Goal: Use online tool/utility: Use online tool/utility

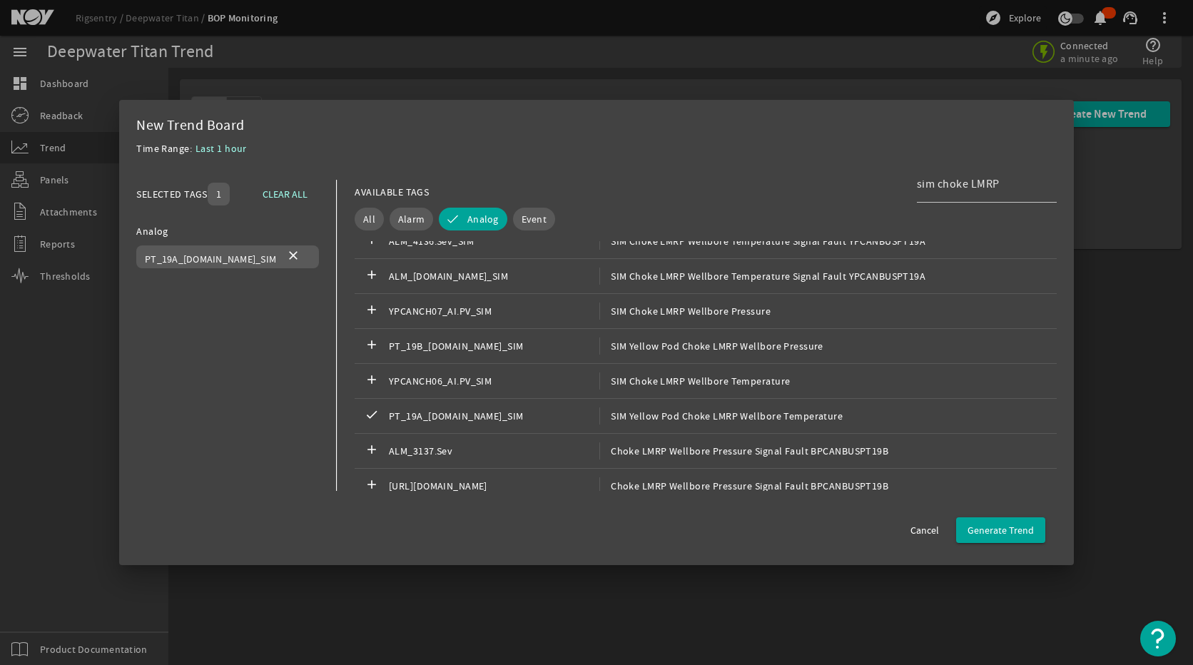
scroll to position [999, 0]
click at [994, 531] on span "Generate Trend" at bounding box center [1000, 530] width 66 height 14
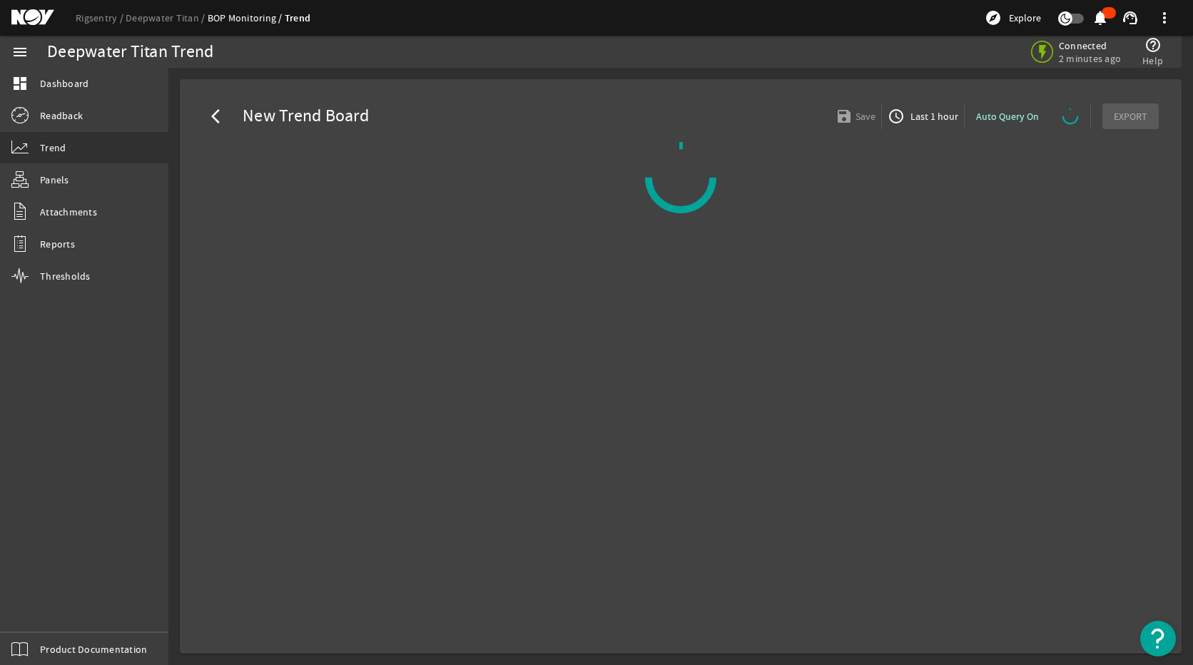
select select "ALL"
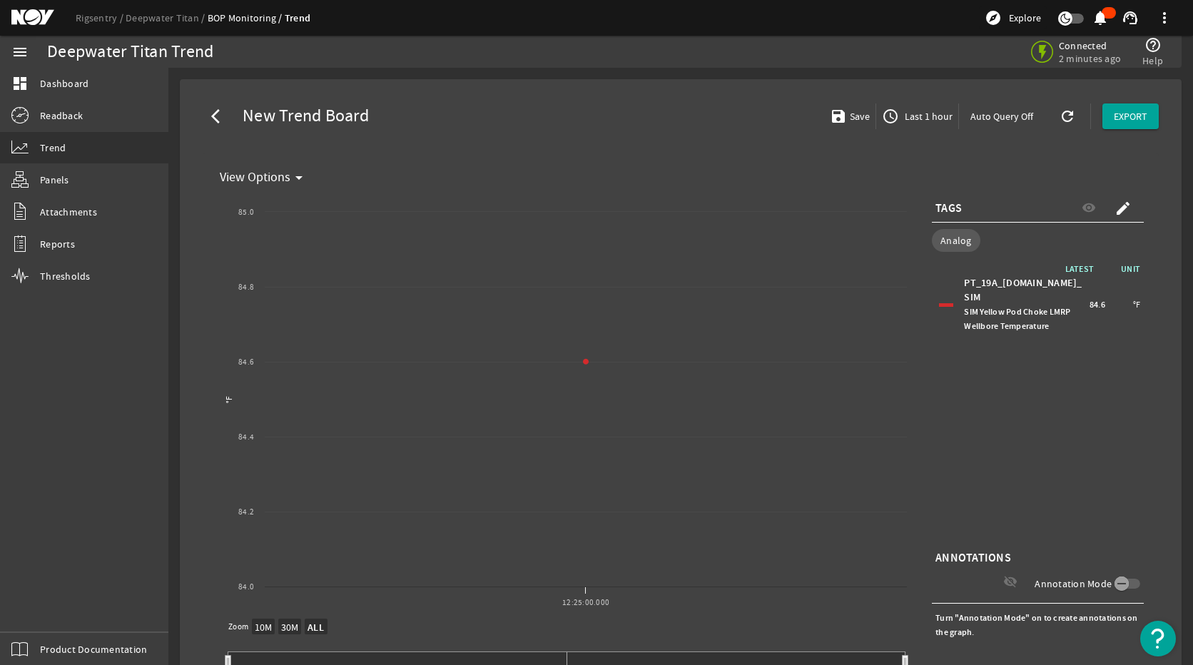
click at [920, 122] on span "Last 1 hour" at bounding box center [927, 116] width 51 height 14
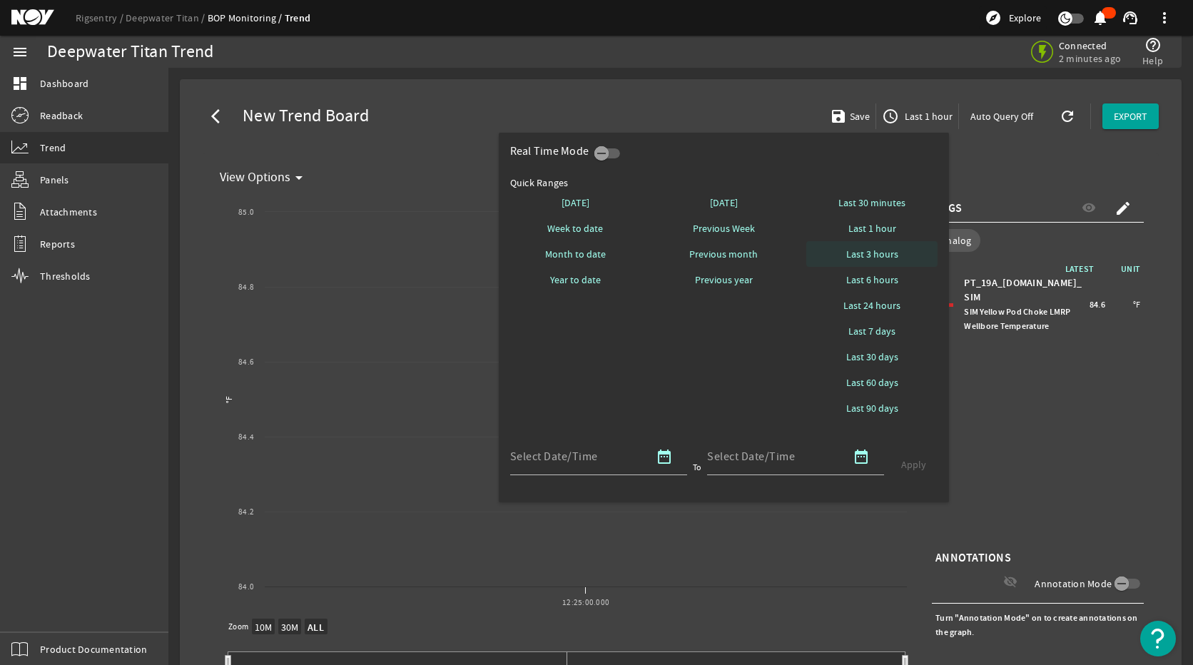
click at [895, 252] on span "Last 3 hours" at bounding box center [872, 254] width 52 height 14
select select "10M"
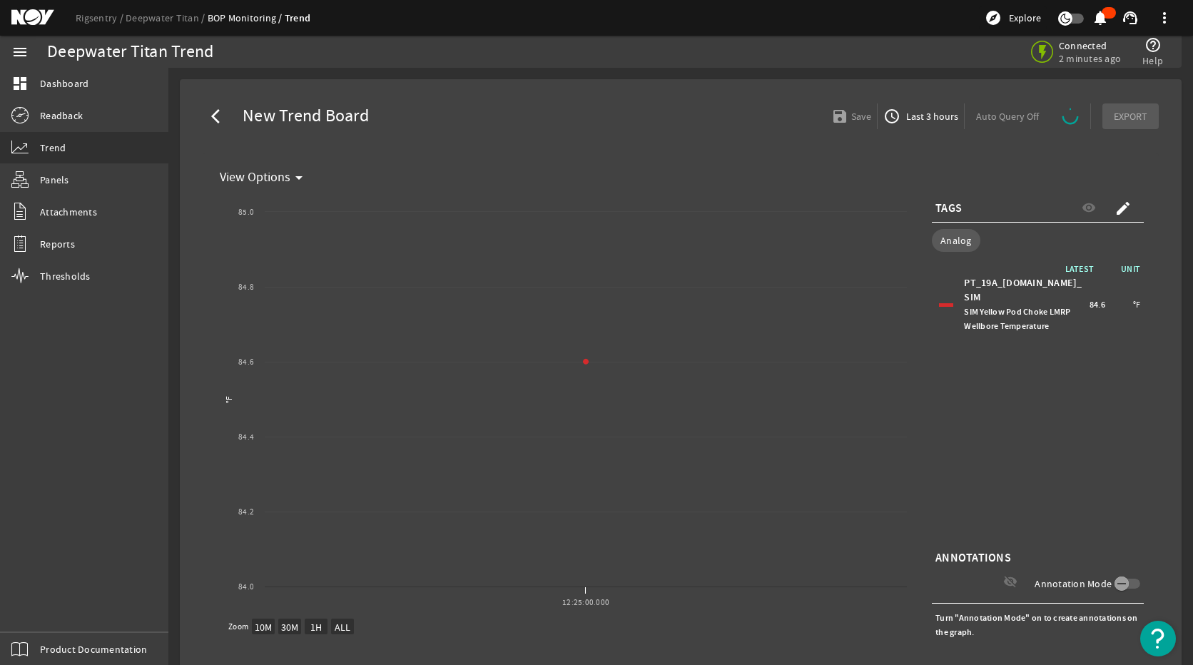
click at [928, 117] on span "Last 3 hours" at bounding box center [930, 116] width 55 height 14
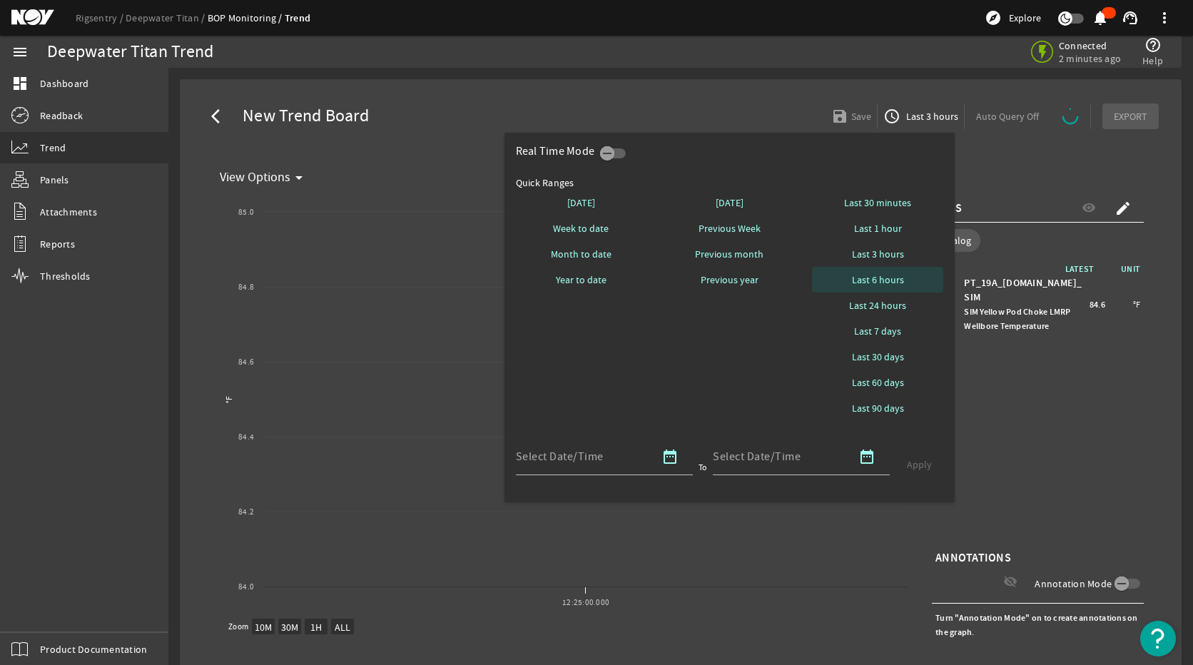
click at [895, 281] on span "Last 6 hours" at bounding box center [878, 280] width 52 height 14
select select "10M"
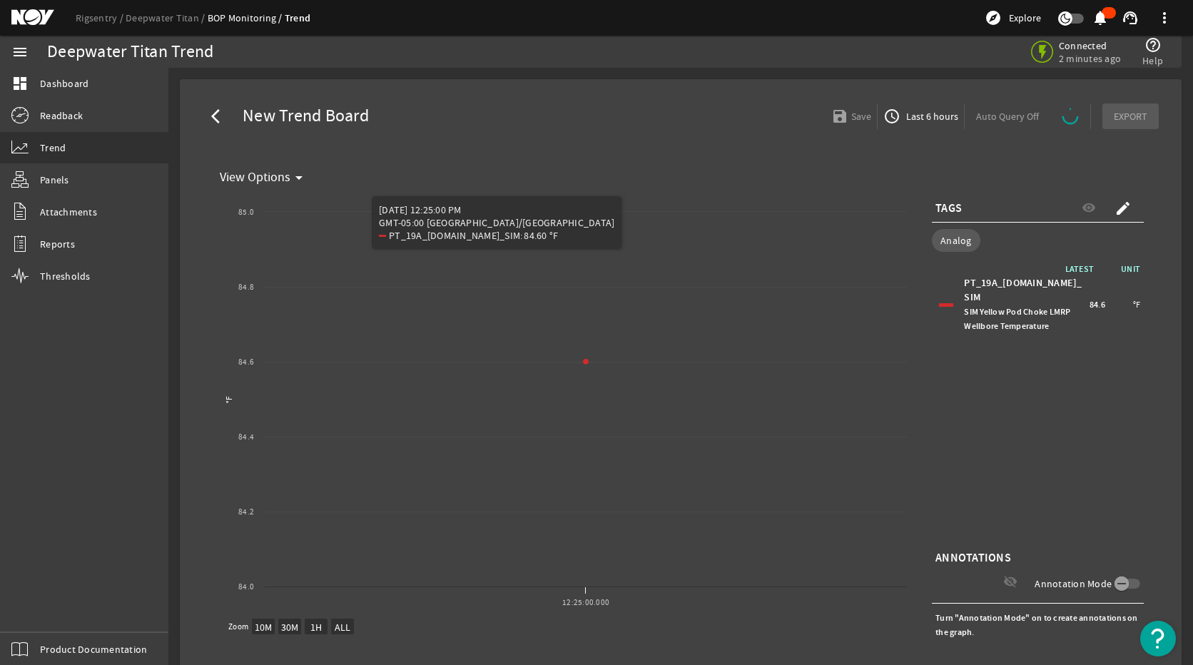
click at [1056, 407] on div "LATEST UNIT PT_19A_[DOMAIN_NAME]_SIM SIM Yellow Pod Choke LMRP Wellbore Tempera…" at bounding box center [1038, 404] width 212 height 285
click at [868, 103] on div "arrow_back_ios New Trend Board save Save access_time Last 6 hours Auto Query Of…" at bounding box center [680, 116] width 979 height 51
click at [883, 109] on mat-icon "access_time" at bounding box center [891, 116] width 17 height 17
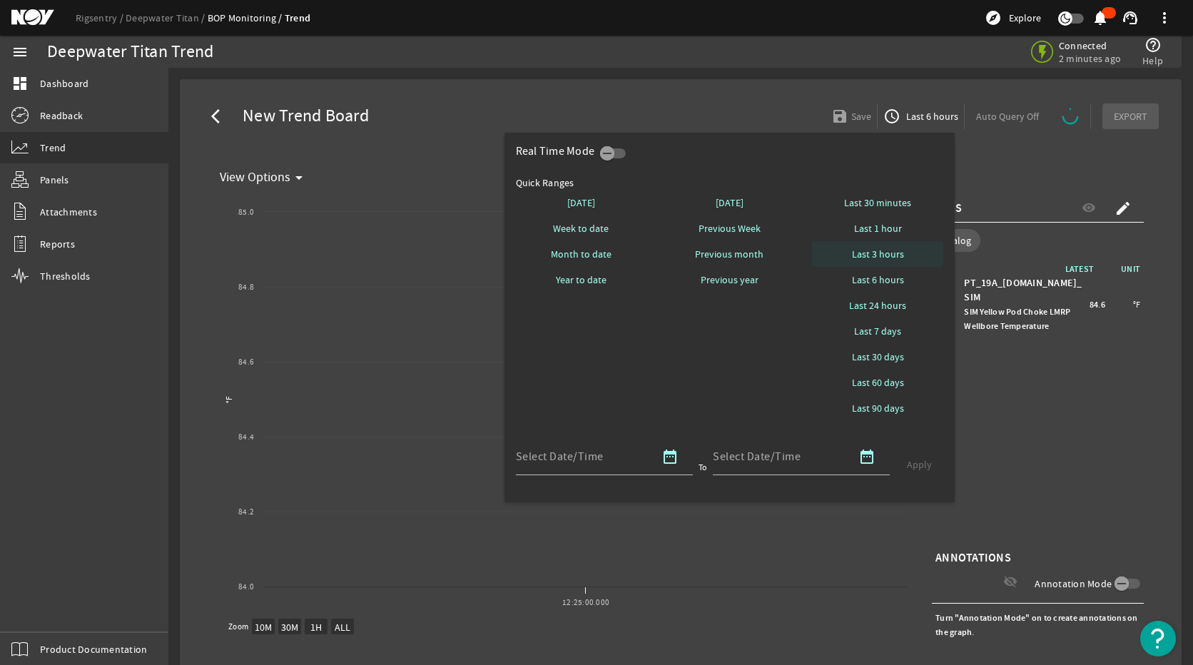
click at [881, 257] on span "Last 3 hours" at bounding box center [878, 254] width 52 height 14
select select "10M"
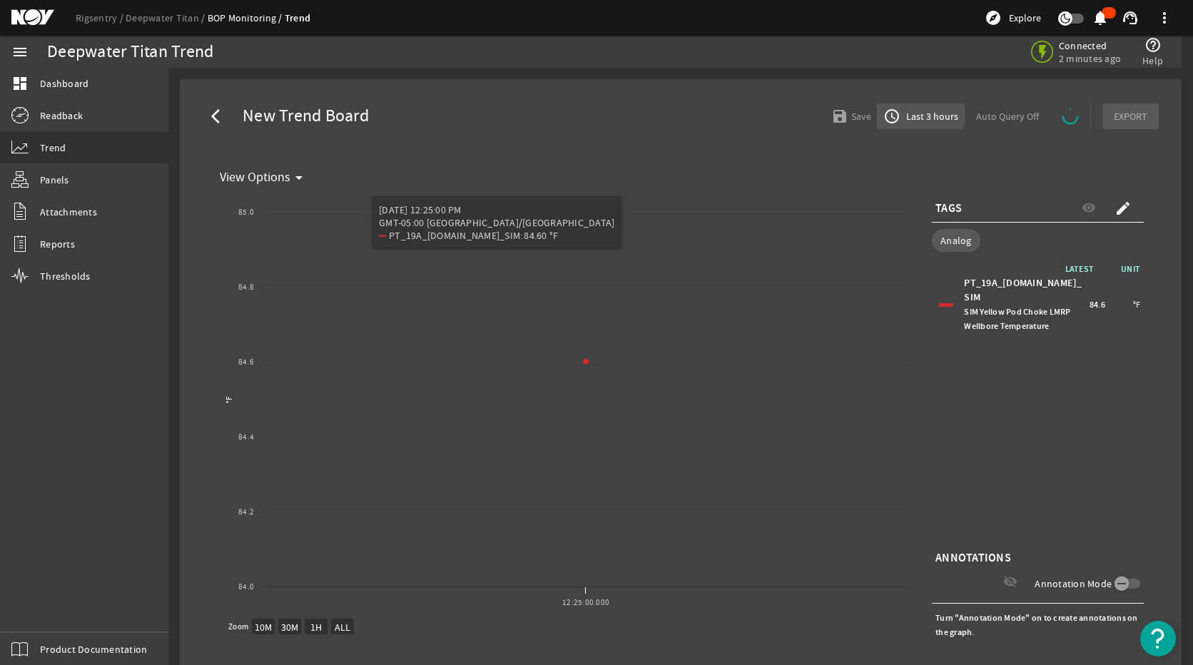
click at [892, 111] on mat-icon "access_time" at bounding box center [891, 116] width 17 height 17
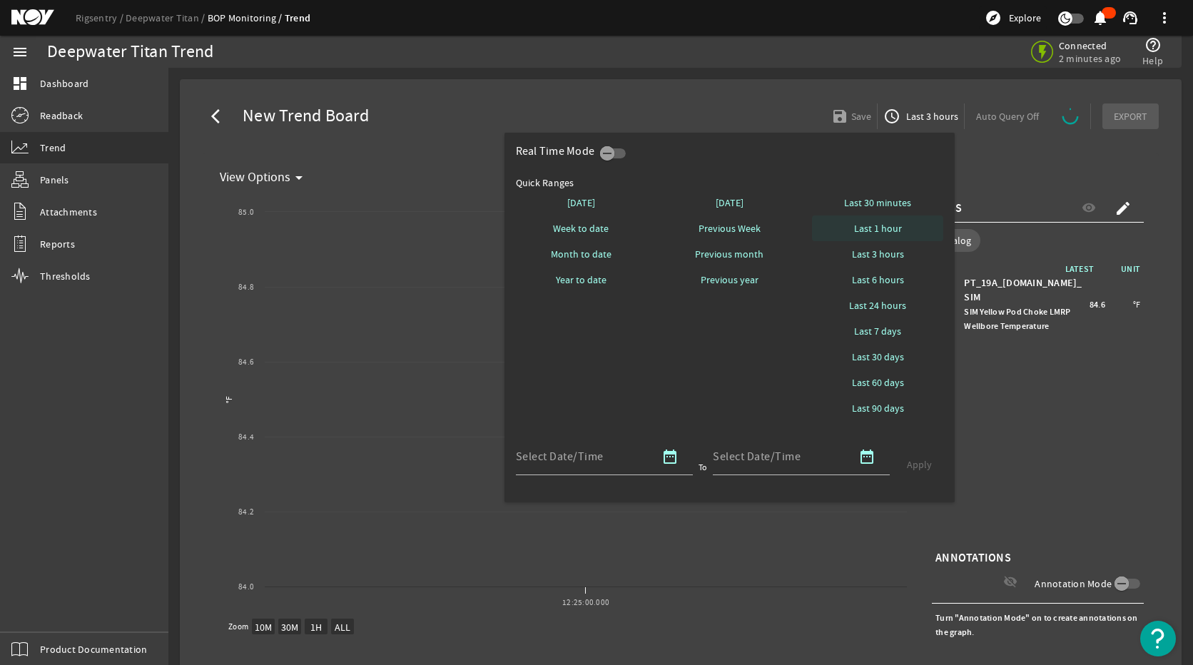
click at [892, 228] on span "Last 1 hour" at bounding box center [878, 228] width 48 height 14
select select "10M"
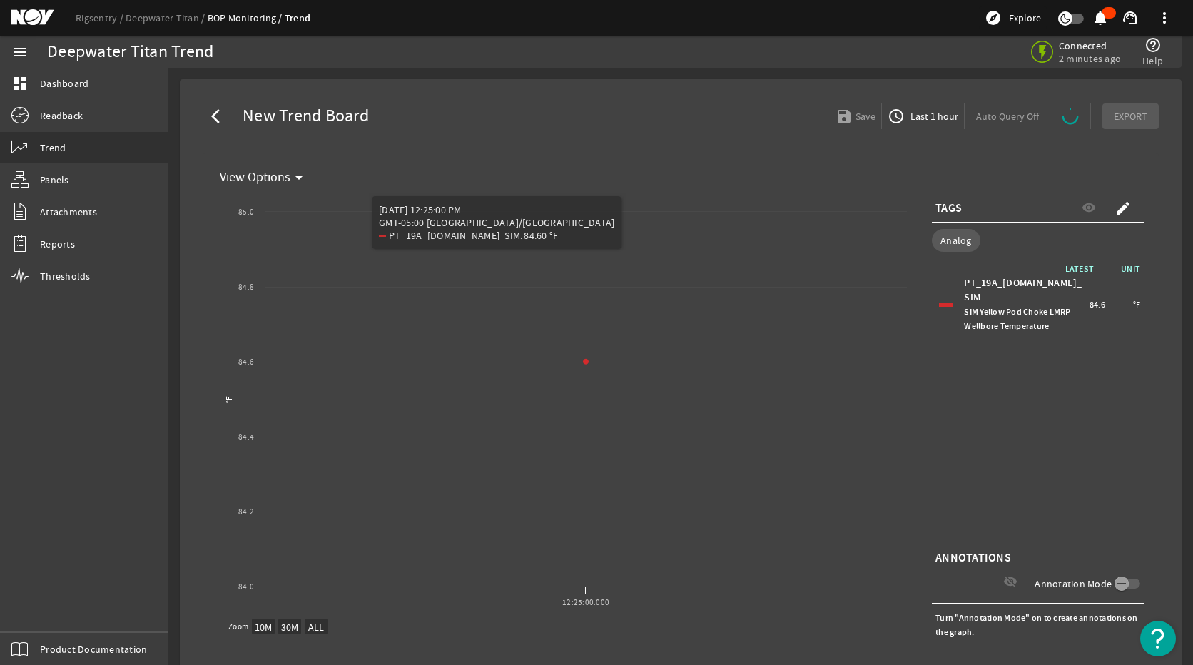
click at [907, 112] on span "Last 1 hour" at bounding box center [932, 116] width 51 height 14
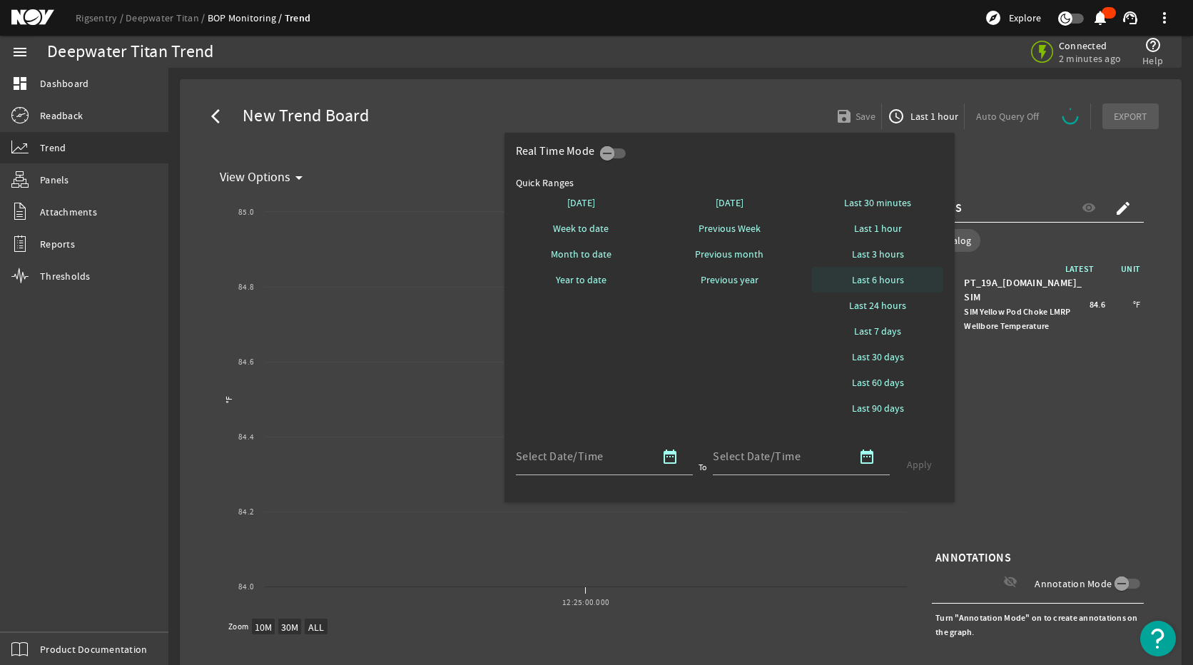
click at [888, 283] on span "Last 6 hours" at bounding box center [878, 280] width 52 height 14
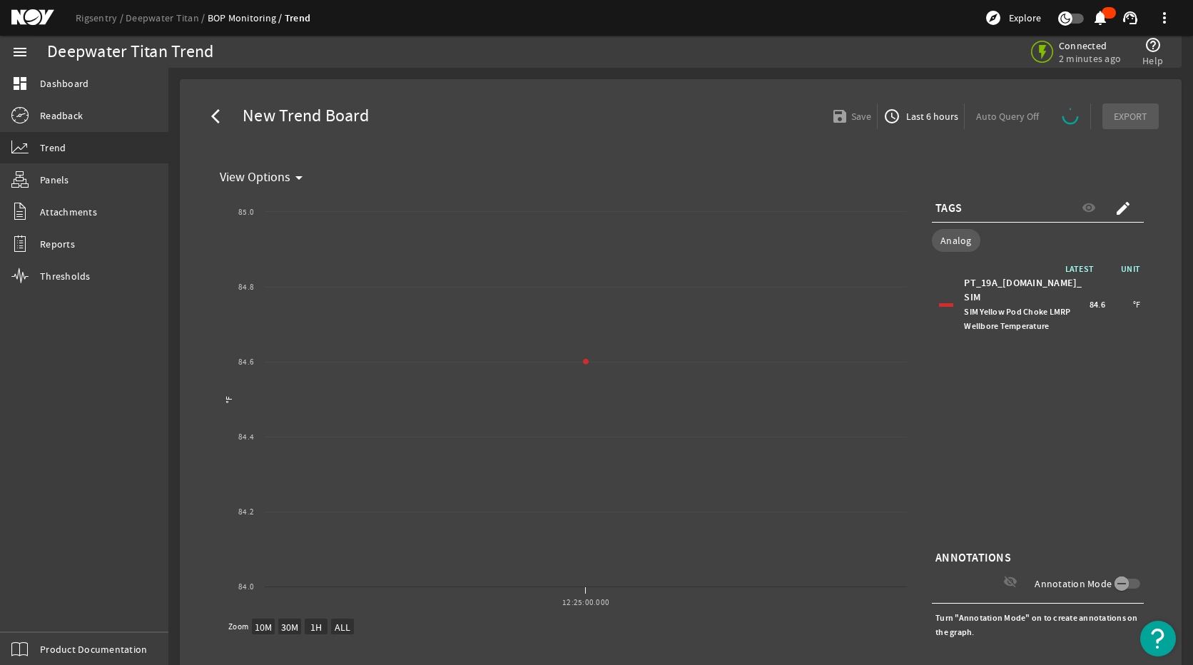
select select "ALL"
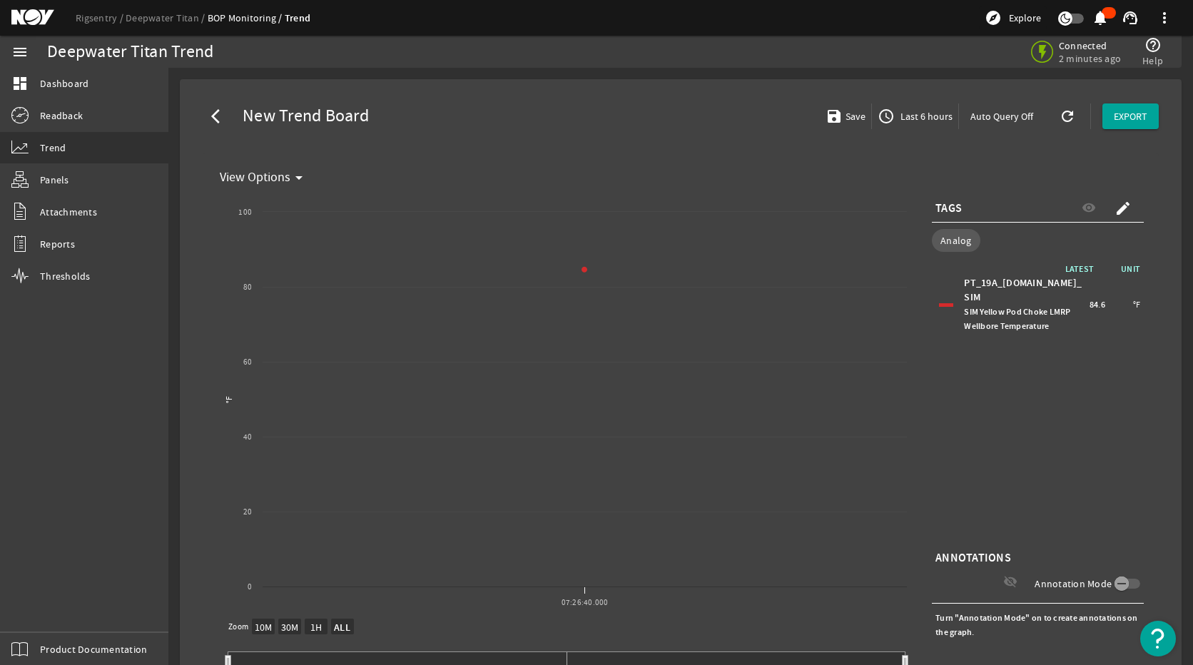
click at [1089, 412] on div "LATEST UNIT PT_19A_[DOMAIN_NAME]_SIM SIM Yellow Pod Choke LMRP Wellbore Tempera…" at bounding box center [1038, 404] width 212 height 285
click at [894, 107] on span "button" at bounding box center [915, 116] width 86 height 34
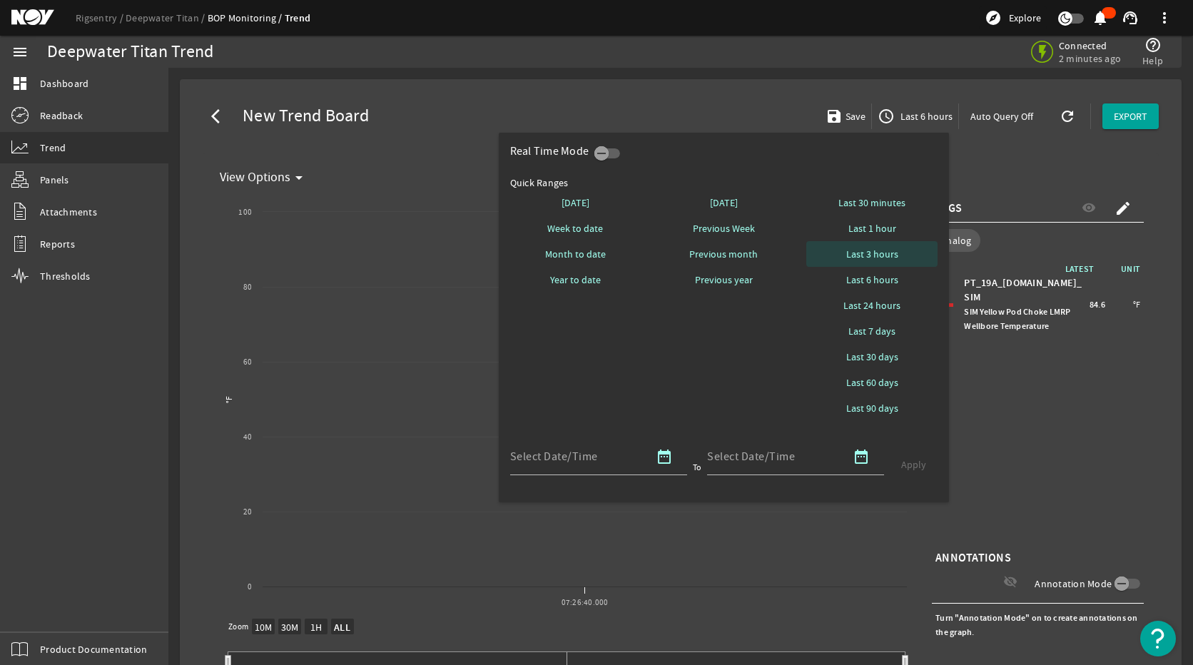
click at [880, 246] on span at bounding box center [871, 254] width 131 height 34
select select "10M"
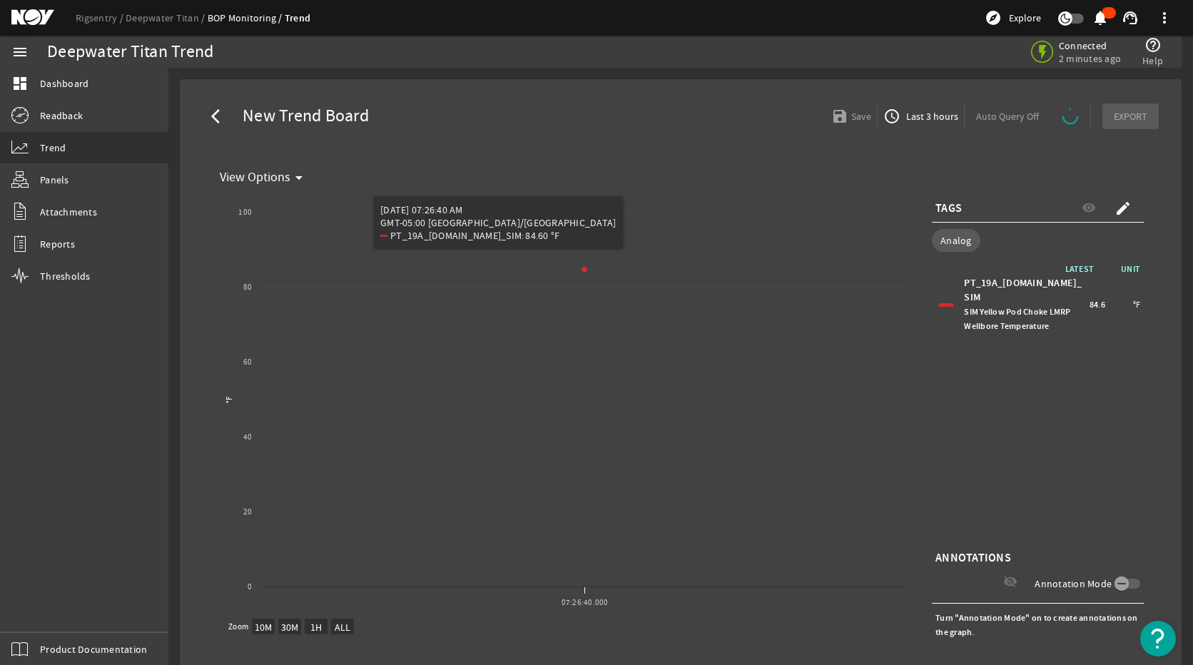
click at [890, 119] on mat-icon "access_time" at bounding box center [891, 116] width 17 height 17
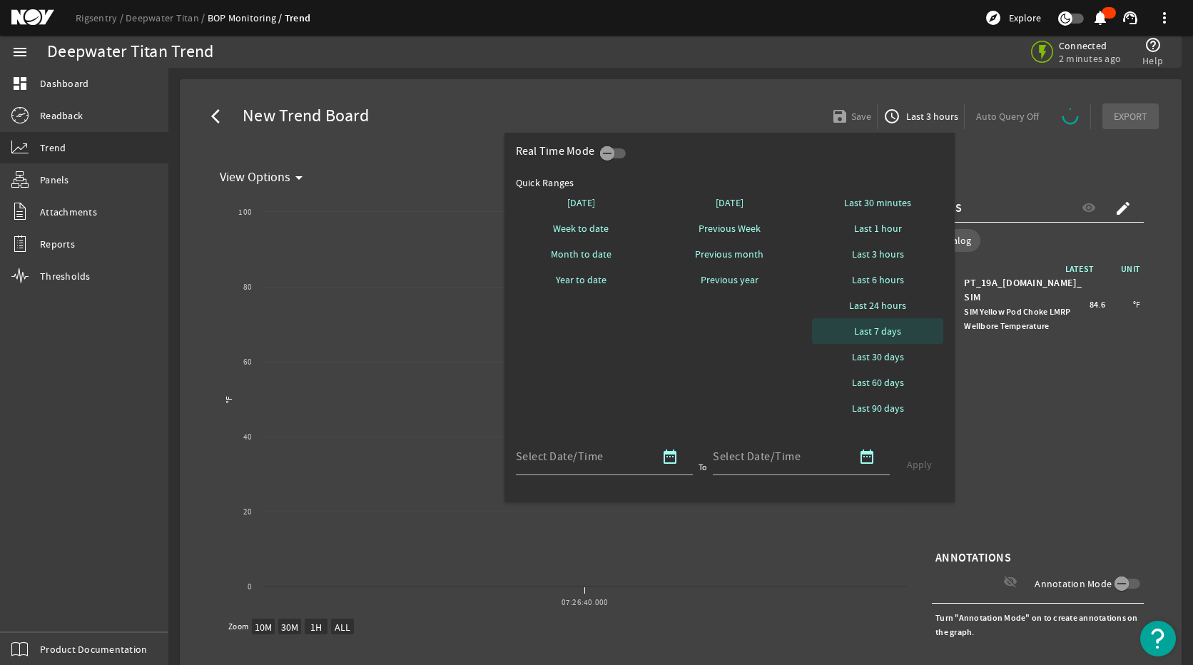
click at [887, 337] on span "Last 7 days" at bounding box center [877, 331] width 47 height 14
select select "10M"
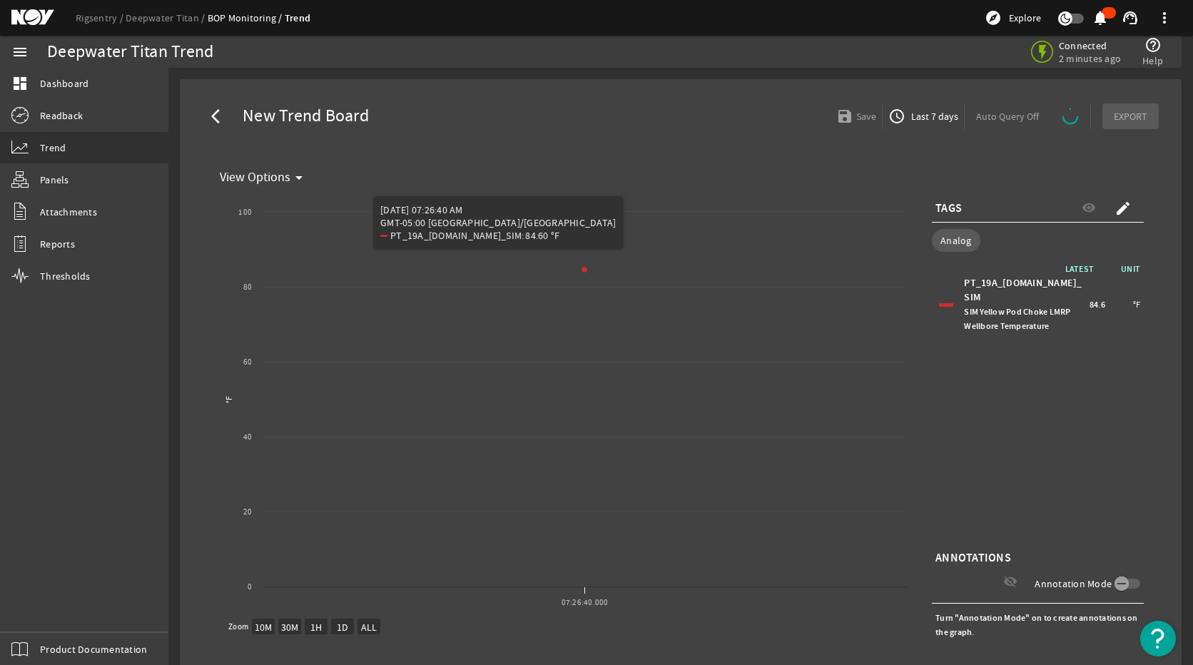
drag, startPoint x: 1027, startPoint y: 390, endPoint x: 972, endPoint y: 160, distance: 236.9
click at [1024, 388] on div "LATEST UNIT PT_19A_[DOMAIN_NAME]_SIM SIM Yellow Pod Choke LMRP Wellbore Tempera…" at bounding box center [1038, 404] width 212 height 285
click at [916, 109] on span "Last 7 days" at bounding box center [933, 116] width 50 height 14
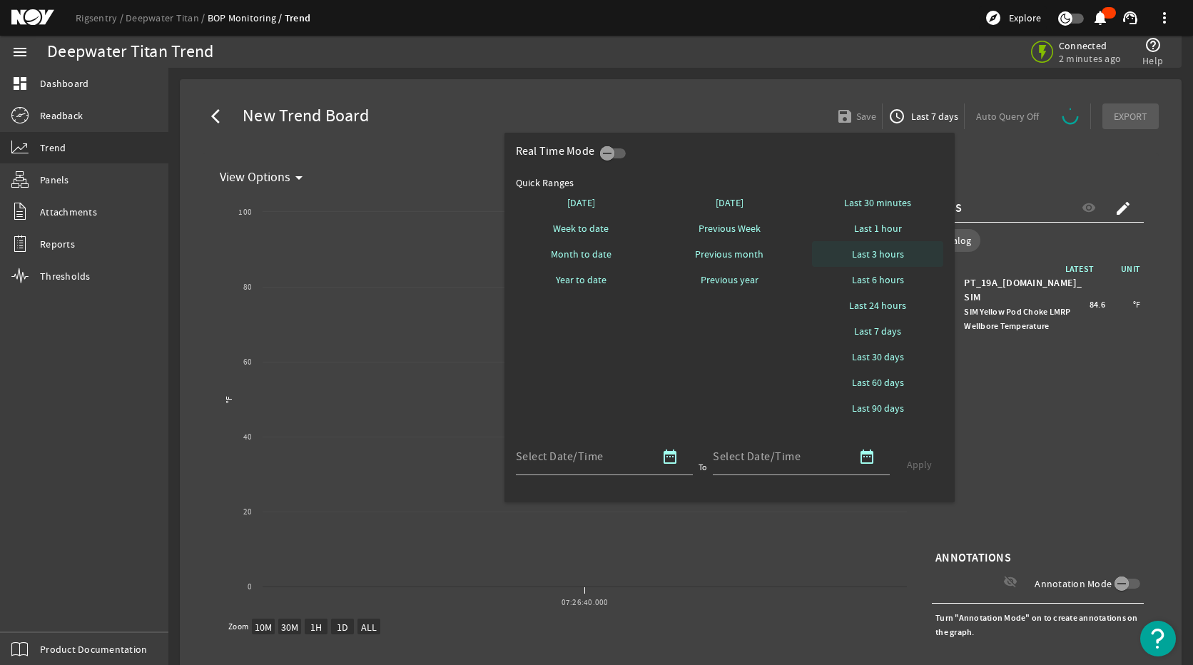
click at [897, 245] on span at bounding box center [877, 254] width 131 height 34
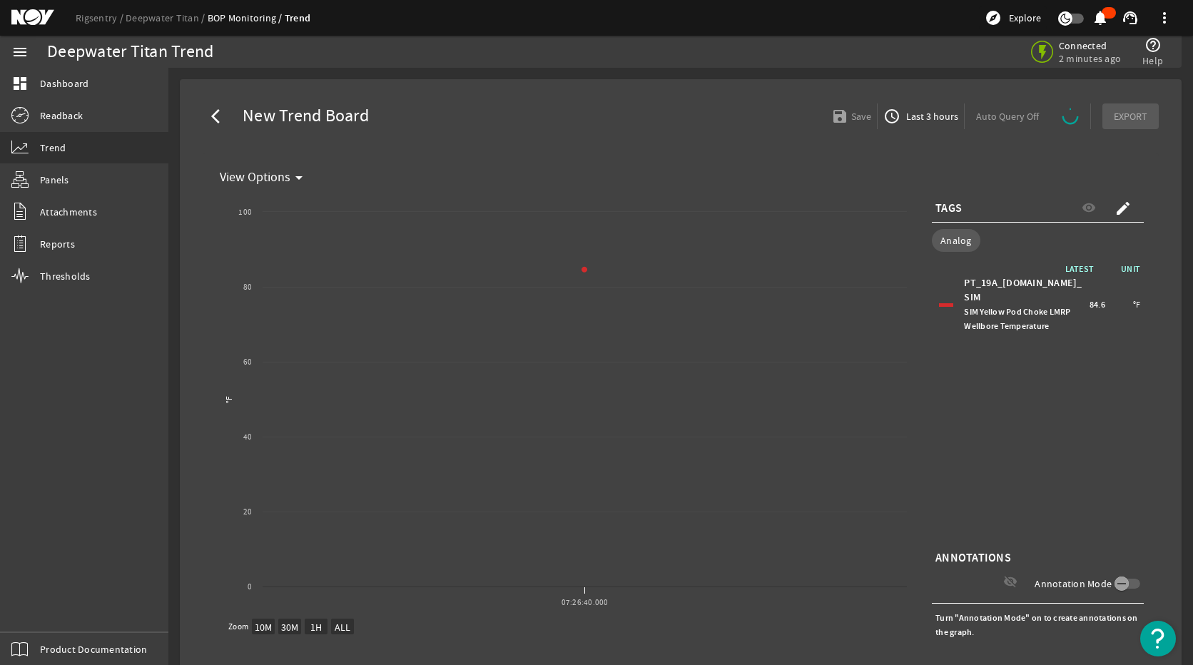
select select "ALL"
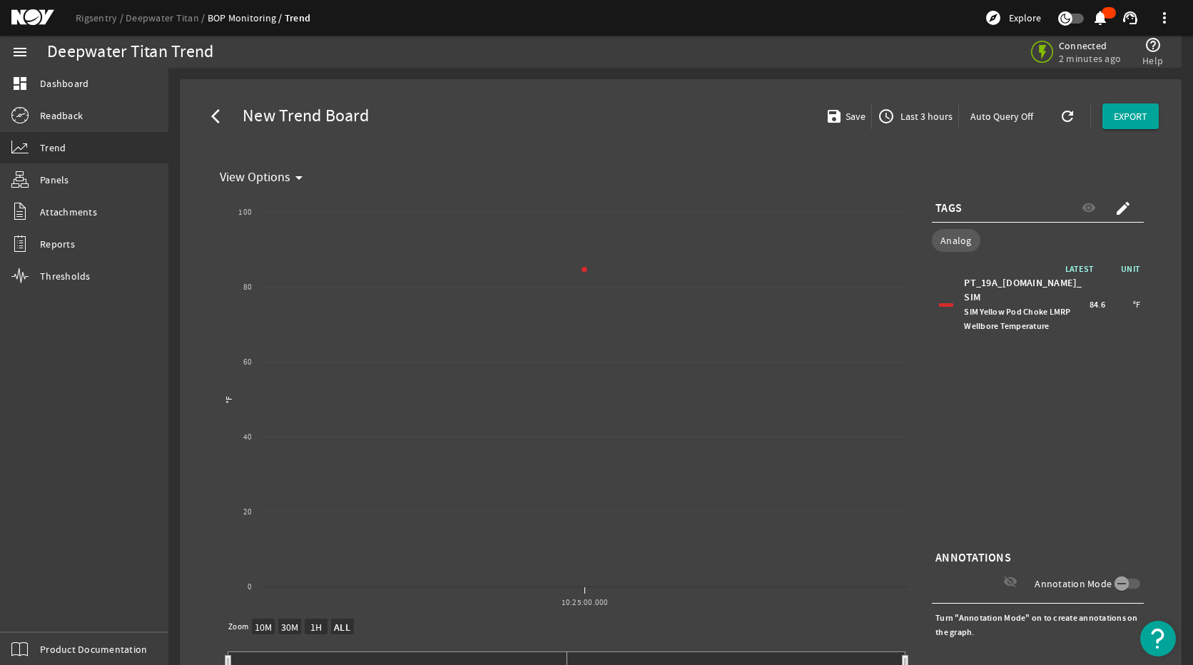
drag, startPoint x: 1079, startPoint y: 340, endPoint x: 1074, endPoint y: 327, distance: 13.8
click at [1079, 340] on div "PT_19A_[DOMAIN_NAME]_SIM SIM Yellow Pod Choke LMRP Wellbore Temperature 84.6 °F" at bounding box center [1038, 304] width 212 height 71
click at [1006, 405] on div "LATEST UNIT PT_19A_[DOMAIN_NAME]_SIM SIM Yellow Pod Choke LMRP Wellbore Tempera…" at bounding box center [1038, 404] width 212 height 285
click at [932, 106] on span "button" at bounding box center [915, 116] width 86 height 34
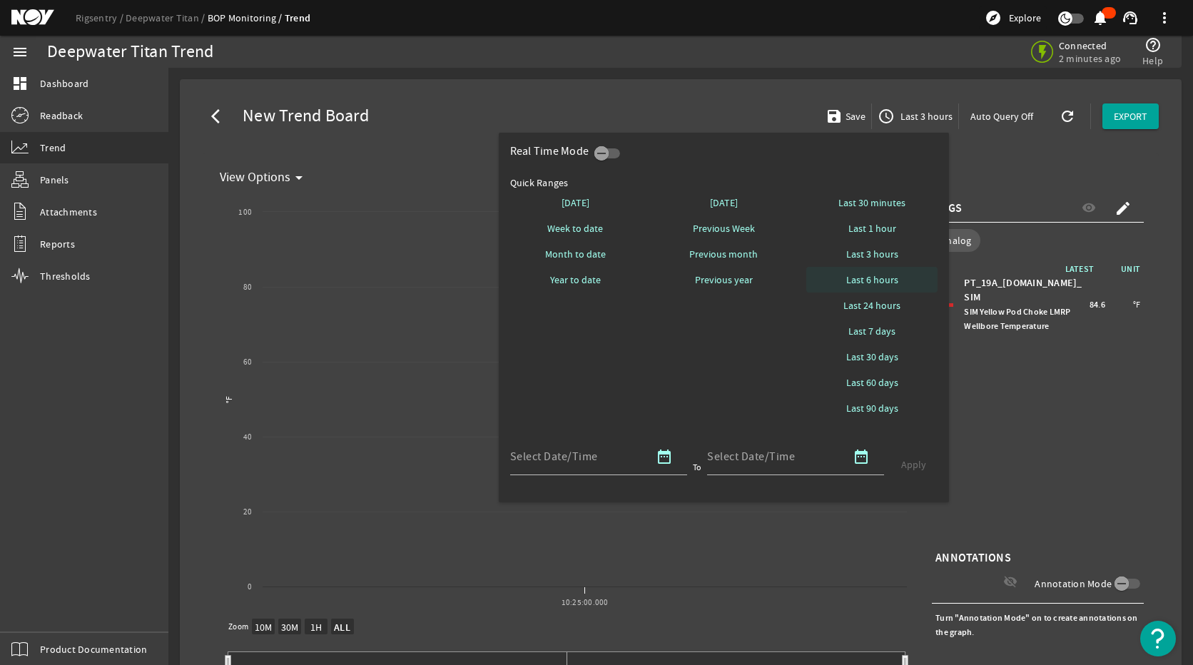
click at [873, 285] on span "Last 6 hours" at bounding box center [872, 280] width 52 height 14
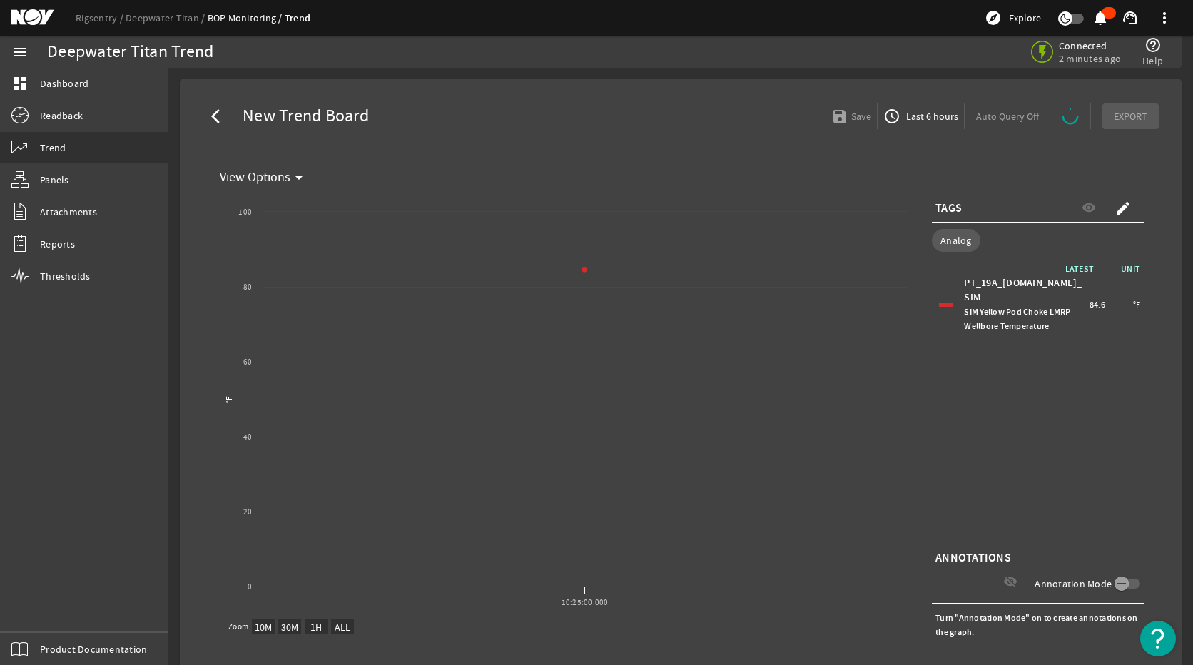
select select "ALL"
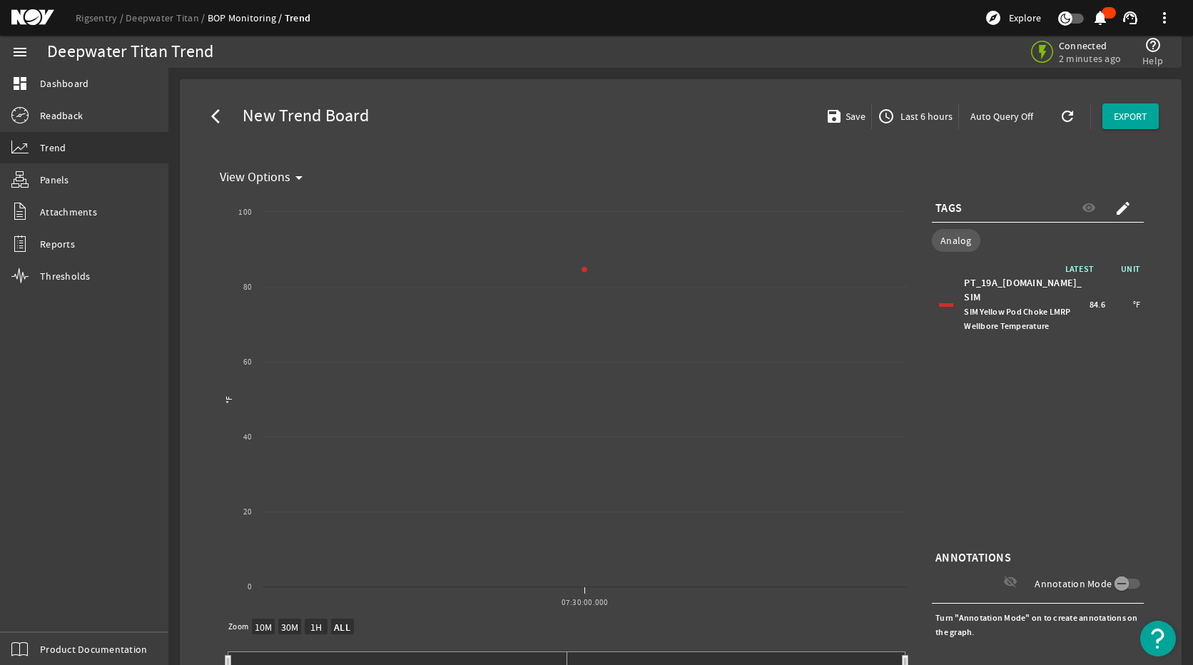
click at [915, 119] on span "Last 6 hours" at bounding box center [924, 116] width 55 height 14
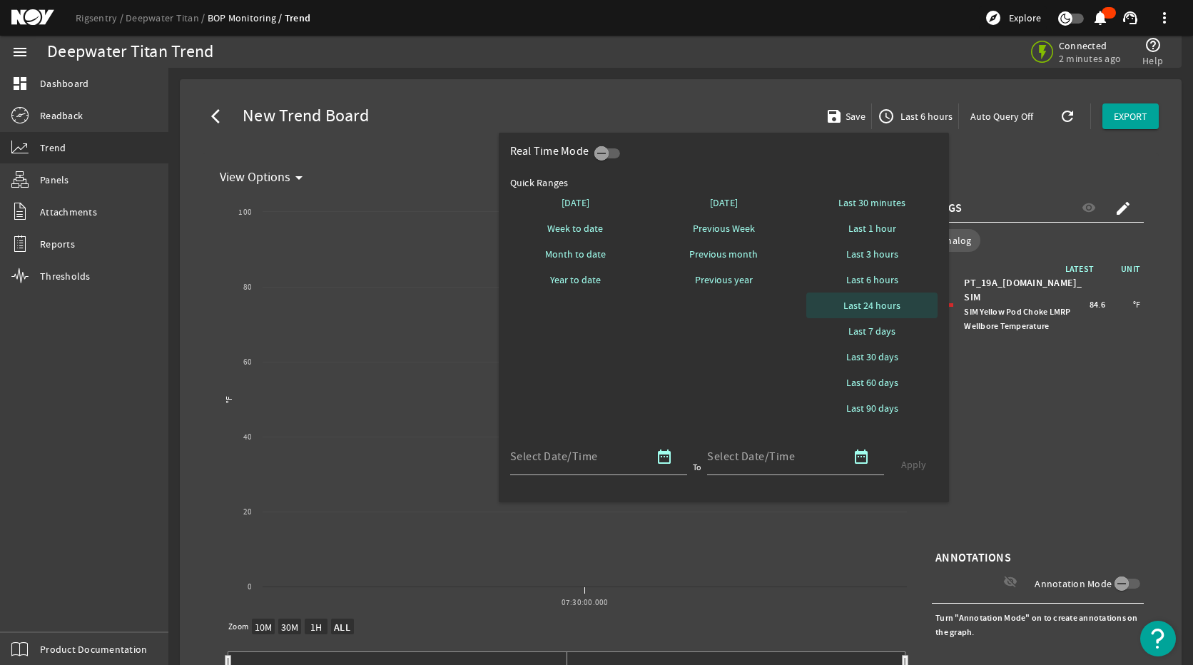
click at [885, 301] on span "Last 24 hours" at bounding box center [871, 305] width 57 height 14
select select "10M"
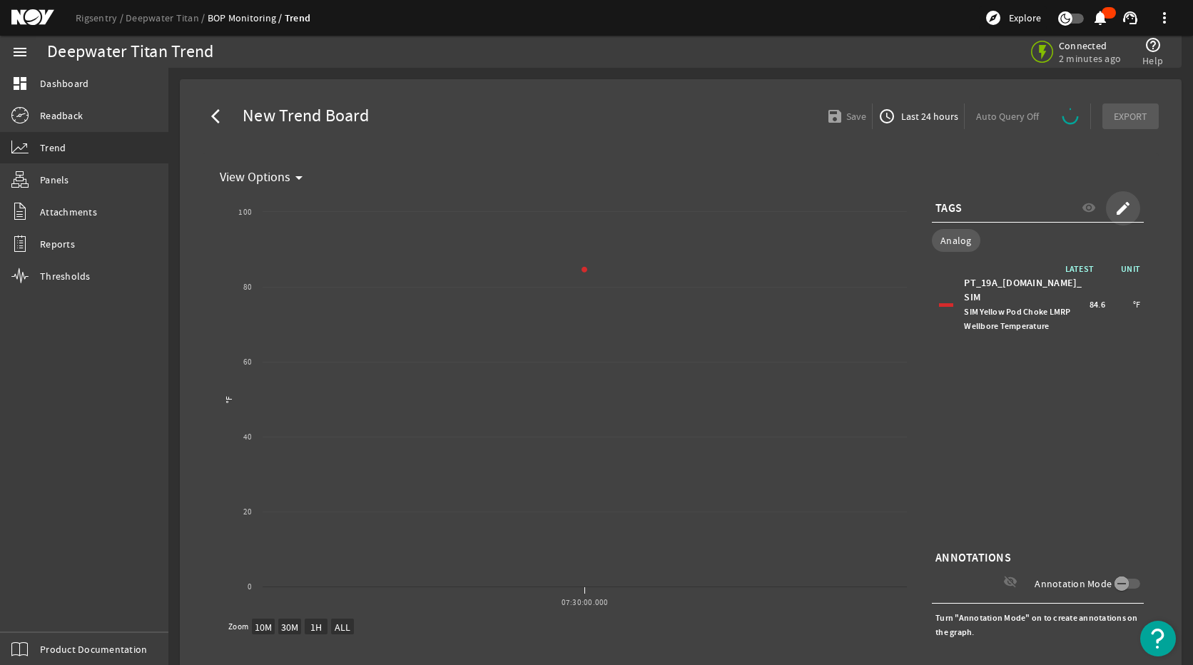
click at [1089, 216] on mat-icon "create" at bounding box center [1122, 208] width 17 height 17
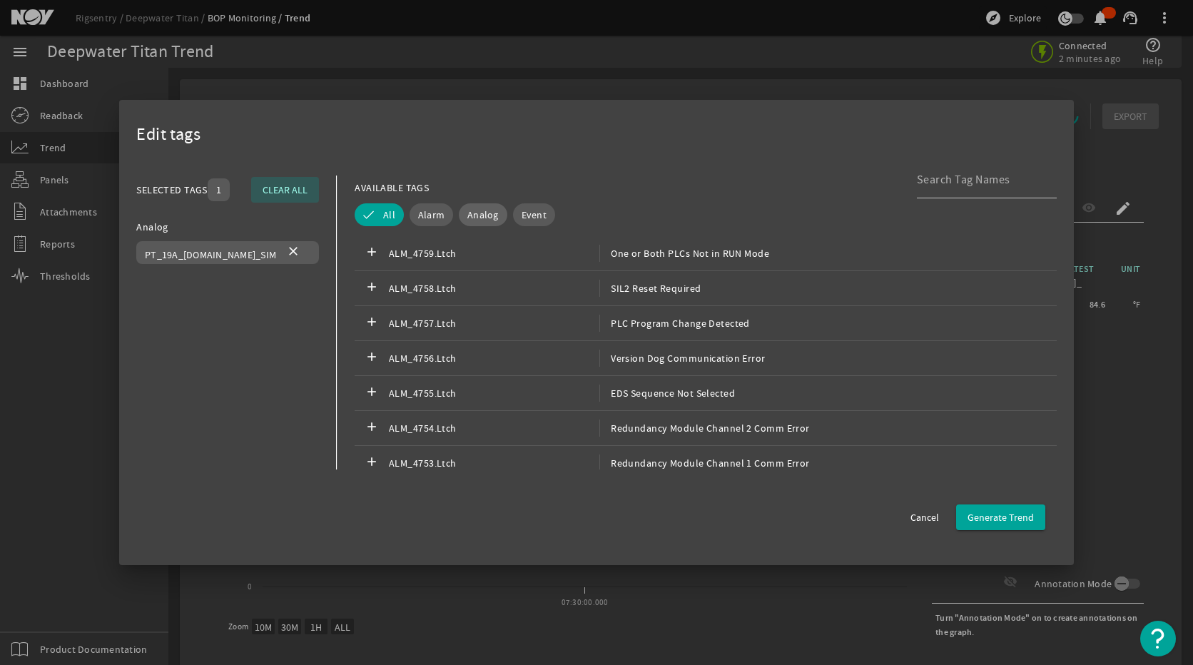
click at [480, 220] on span "Analog" at bounding box center [482, 215] width 31 height 14
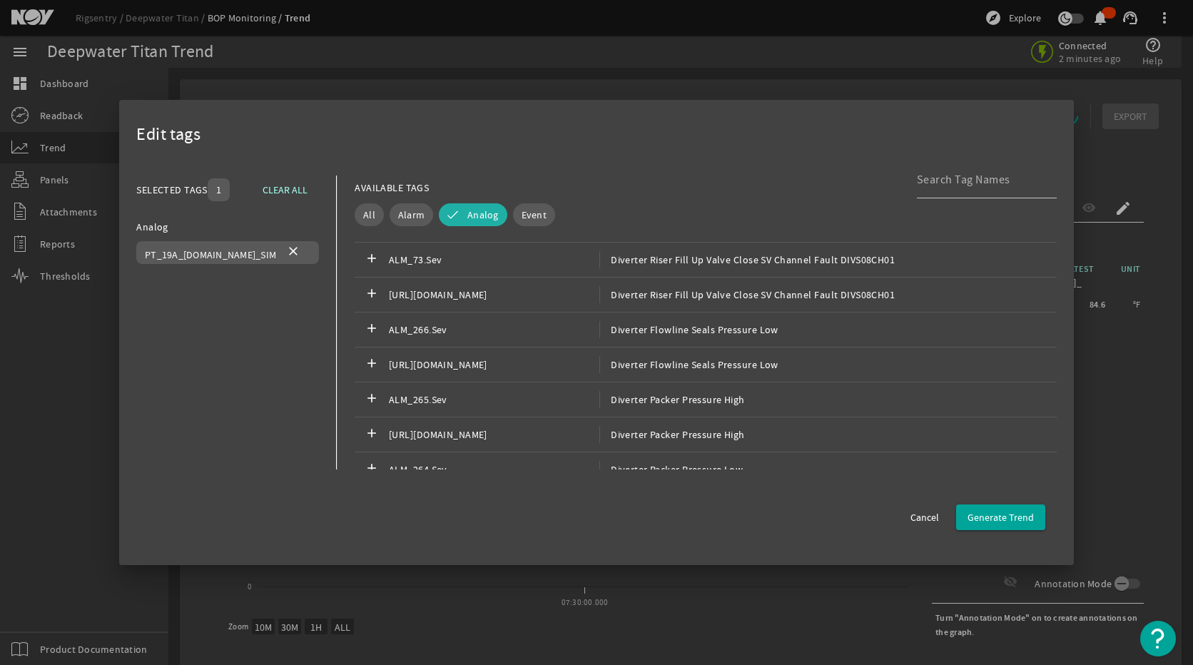
scroll to position [2283, 0]
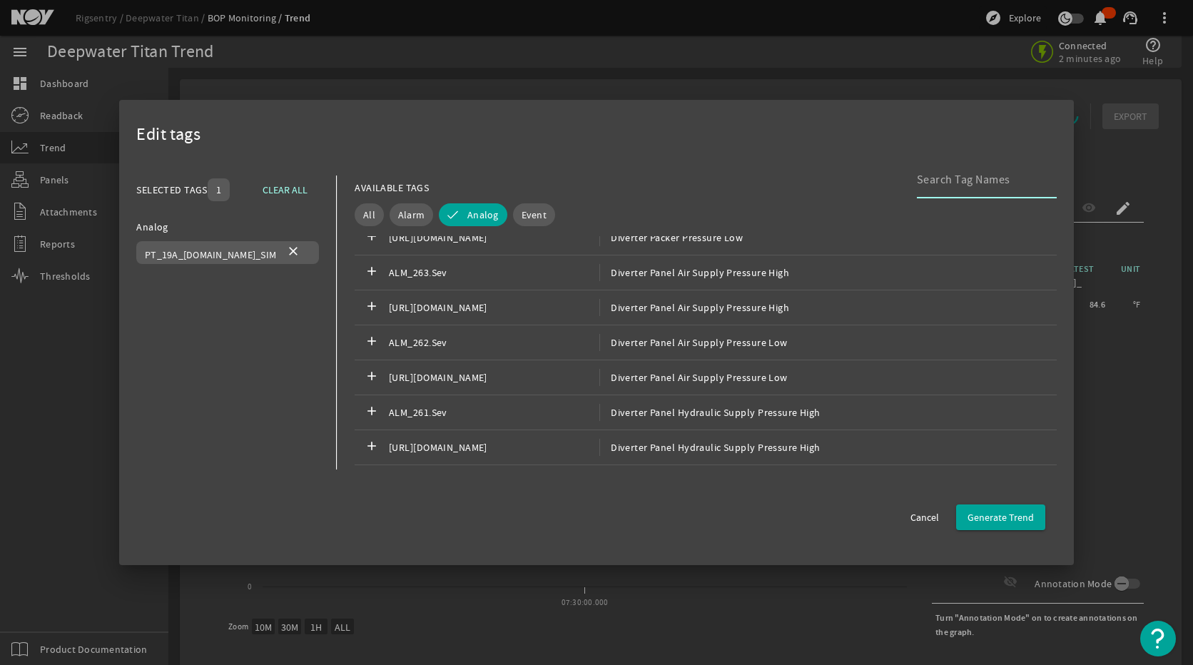
click at [937, 183] on input at bounding box center [981, 179] width 128 height 17
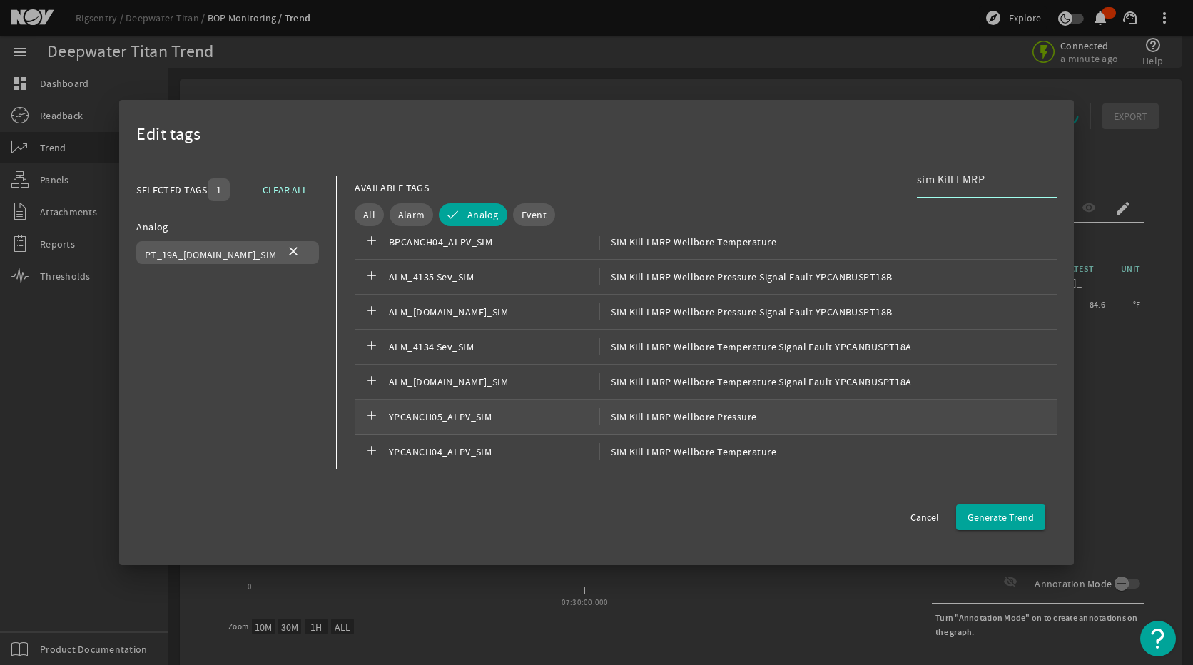
scroll to position [6, 0]
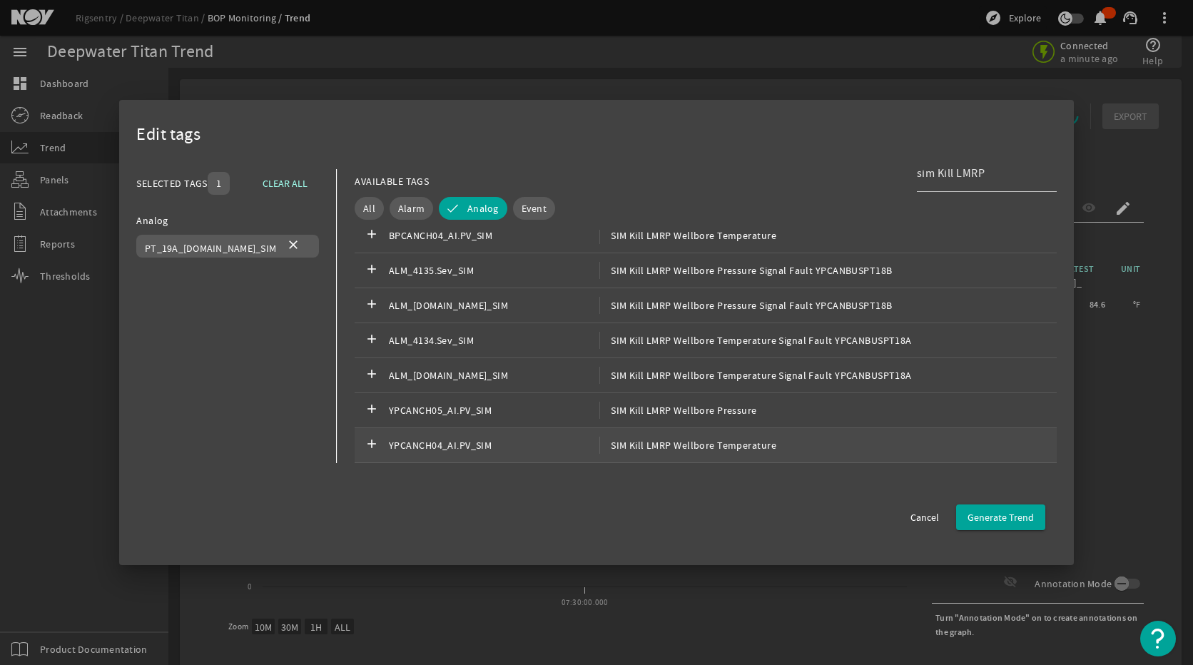
click at [791, 430] on div "add YPCANCH04_AI.PV_SIM SIM Kill LMRP Wellbore Temperature" at bounding box center [706, 445] width 702 height 35
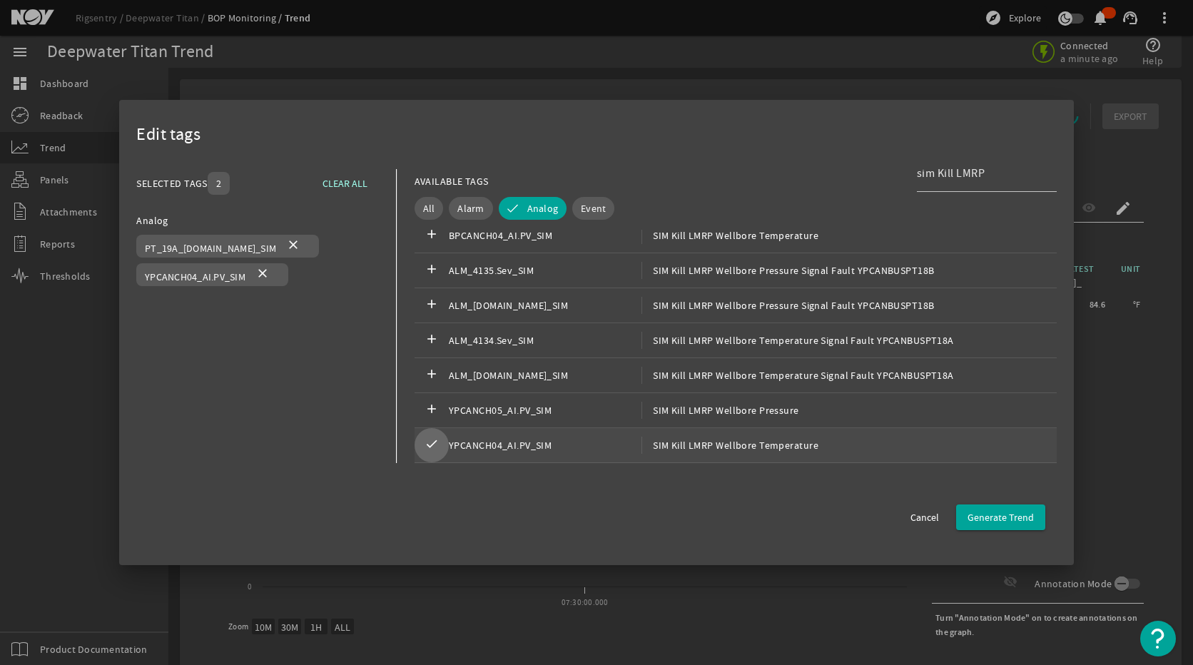
click at [414, 444] on span at bounding box center [431, 445] width 34 height 34
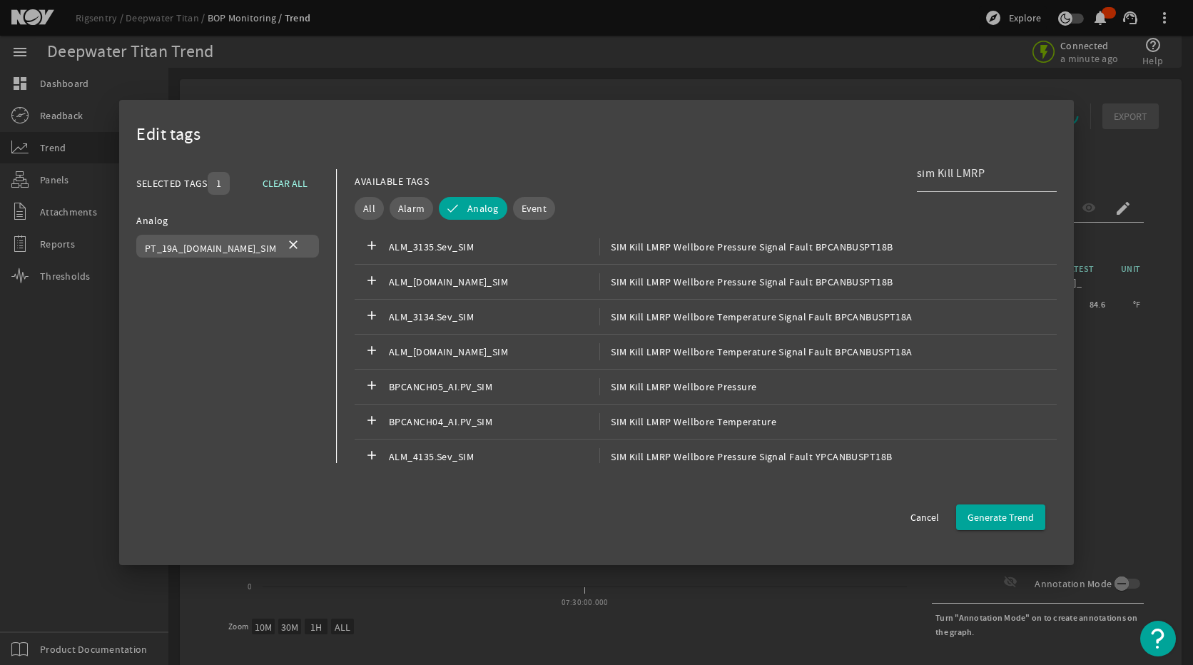
scroll to position [0, 0]
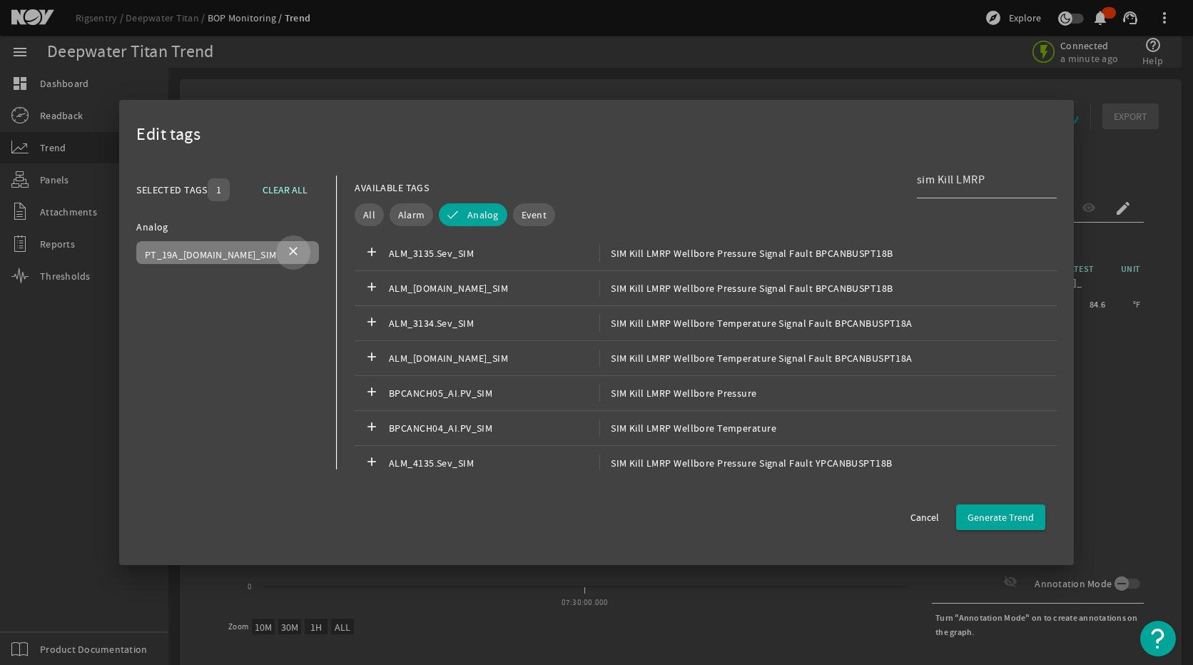
click at [285, 248] on mat-icon "close" at bounding box center [293, 252] width 17 height 17
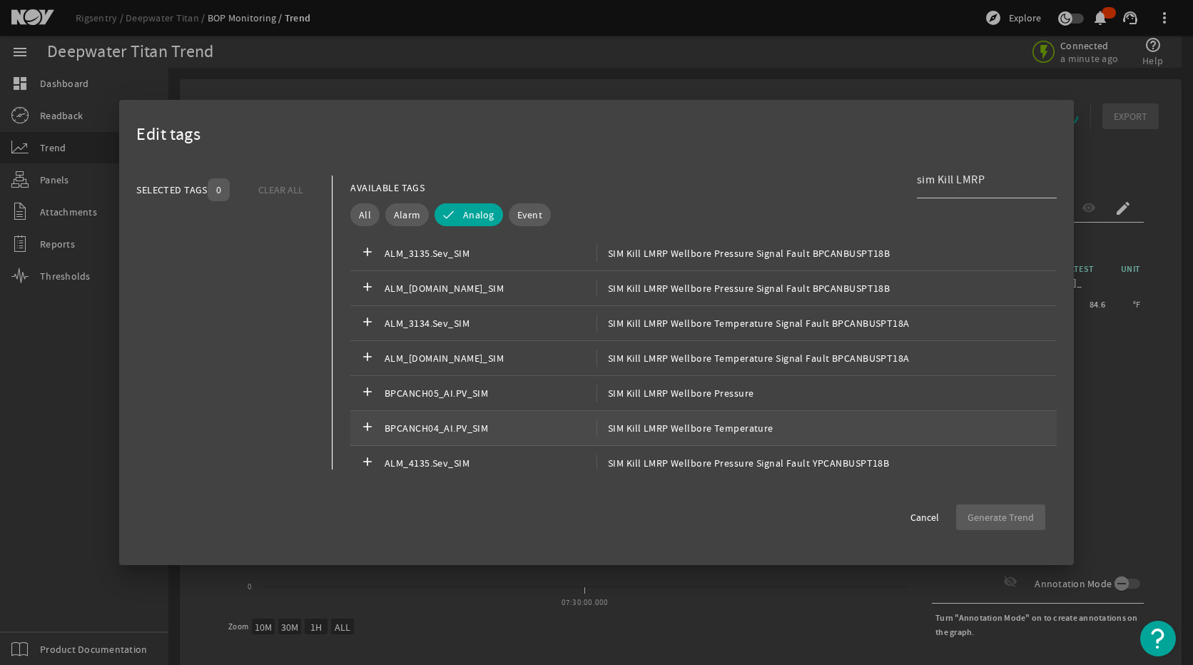
click at [743, 424] on span "SIM Kill LMRP Wellbore Temperature" at bounding box center [684, 427] width 177 height 17
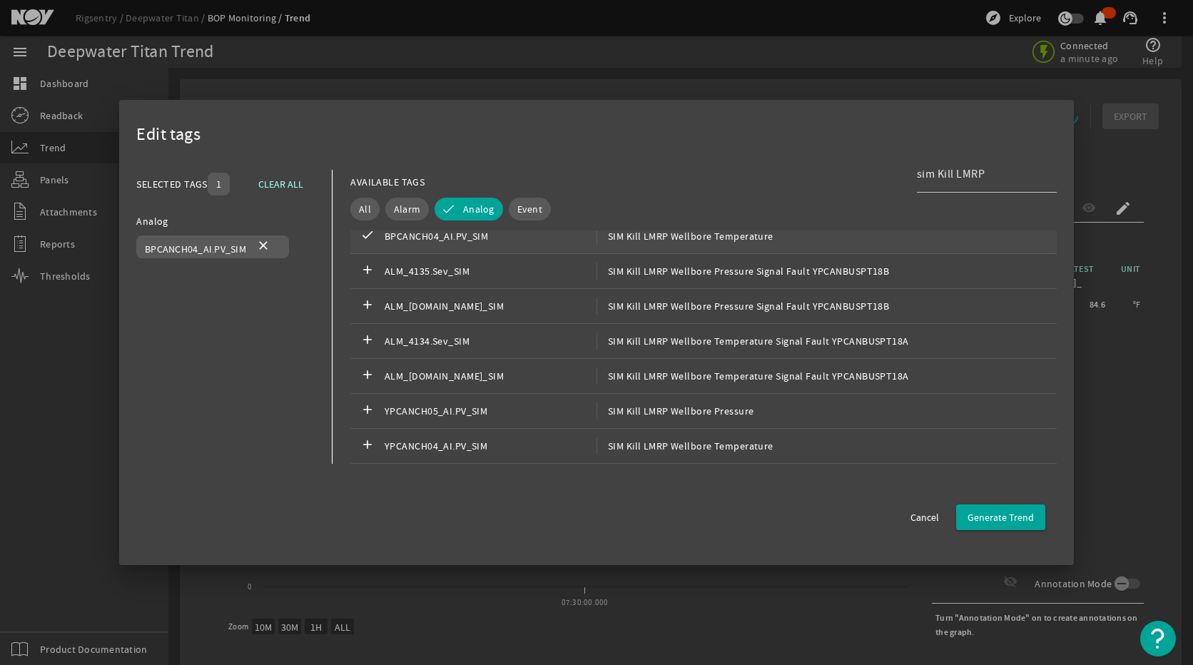
scroll to position [6, 0]
click at [726, 444] on span "SIM Kill LMRP Wellbore Temperature" at bounding box center [684, 445] width 177 height 17
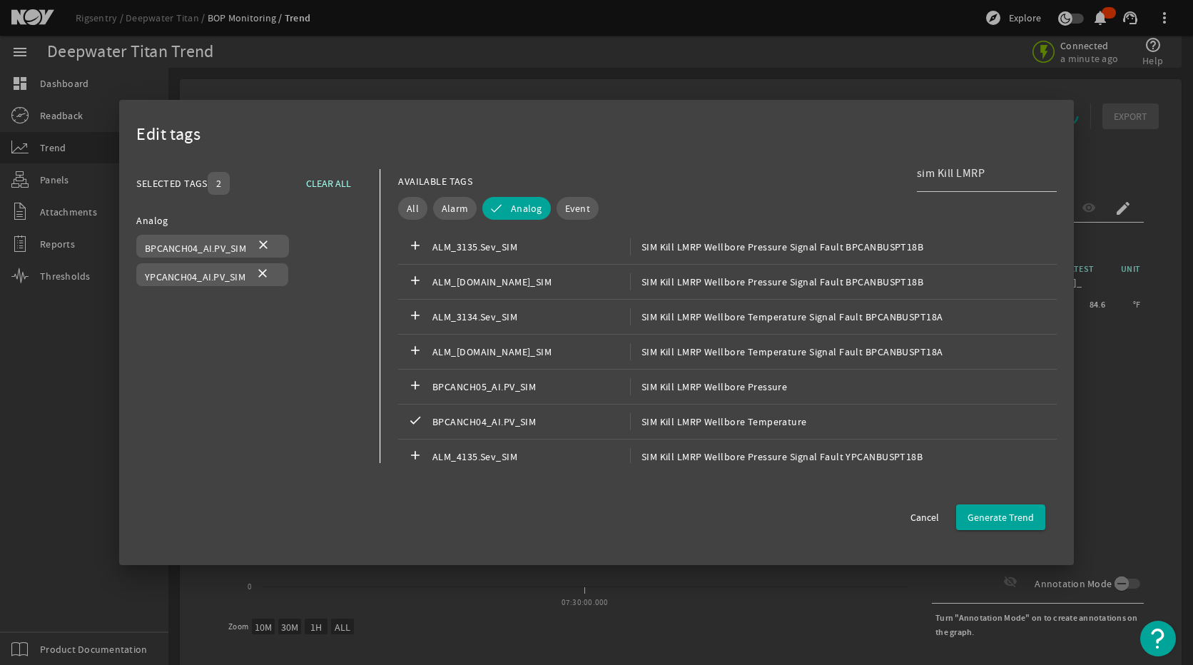
scroll to position [186, 0]
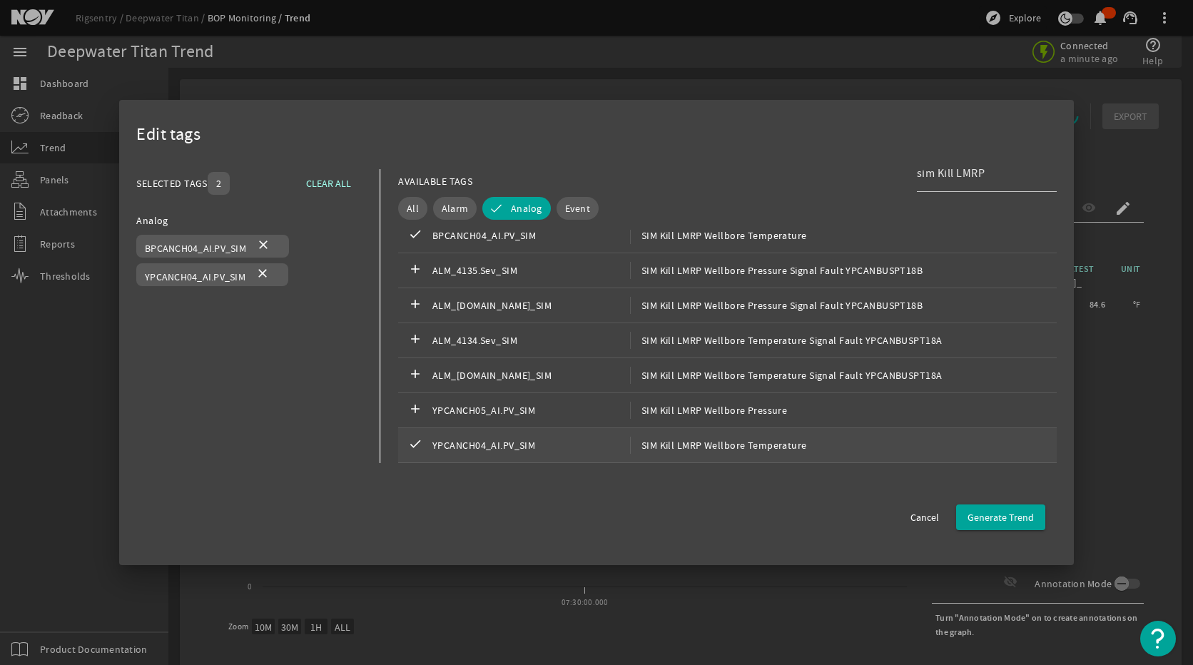
click at [409, 439] on mat-icon "check" at bounding box center [415, 445] width 17 height 17
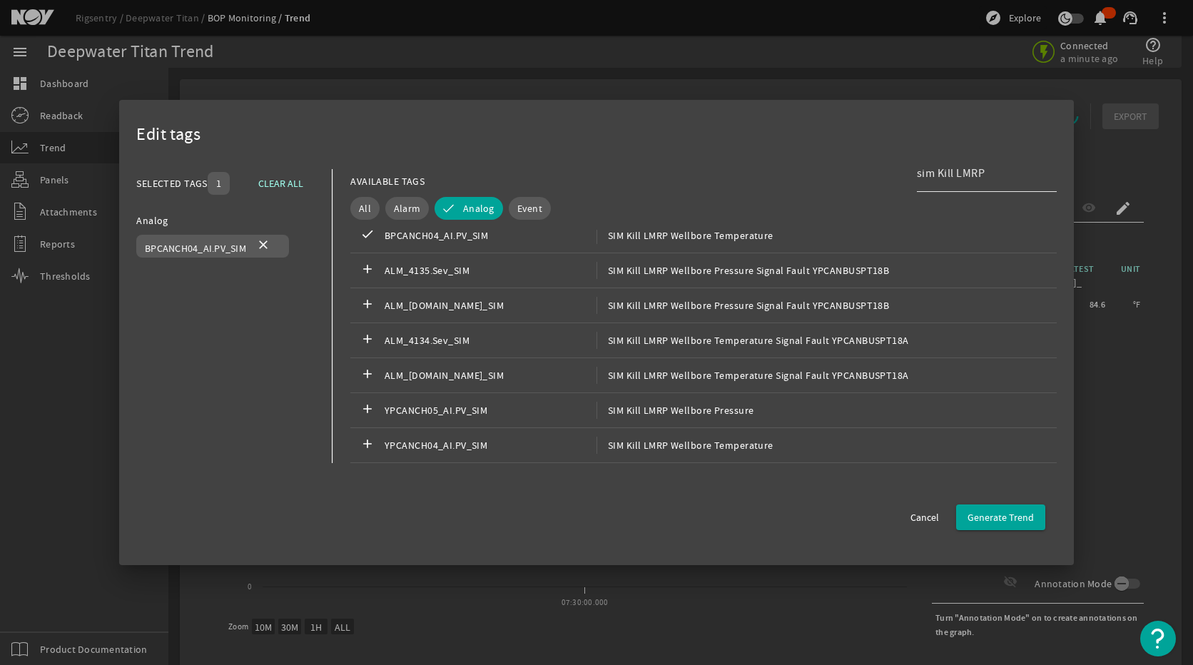
click at [942, 170] on input "sim Kill LMRP" at bounding box center [981, 173] width 128 height 17
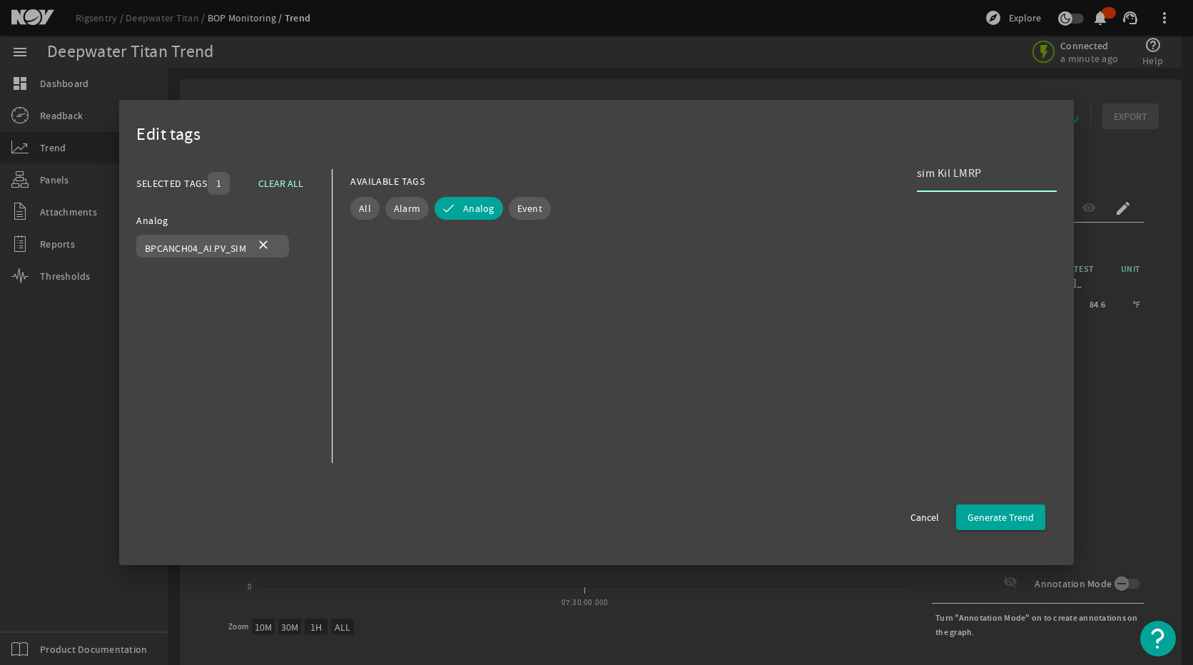
scroll to position [0, 0]
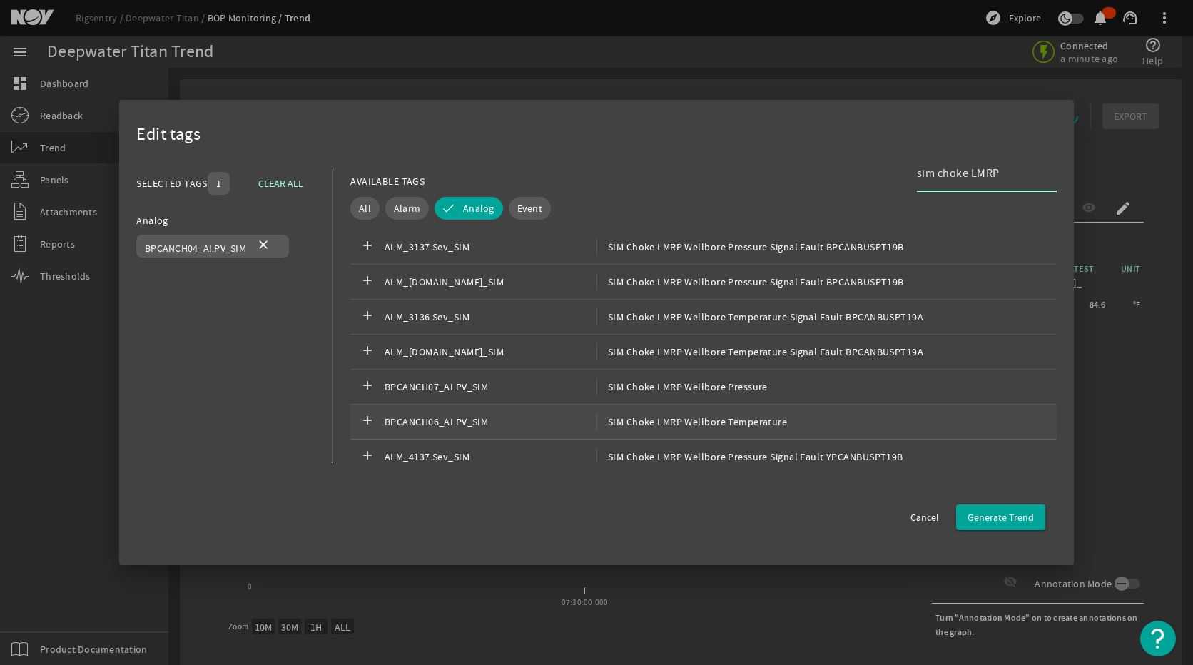
type input "sim choke LMRP"
click at [739, 424] on span "SIM Choke LMRP Wellbore Temperature" at bounding box center [691, 421] width 190 height 17
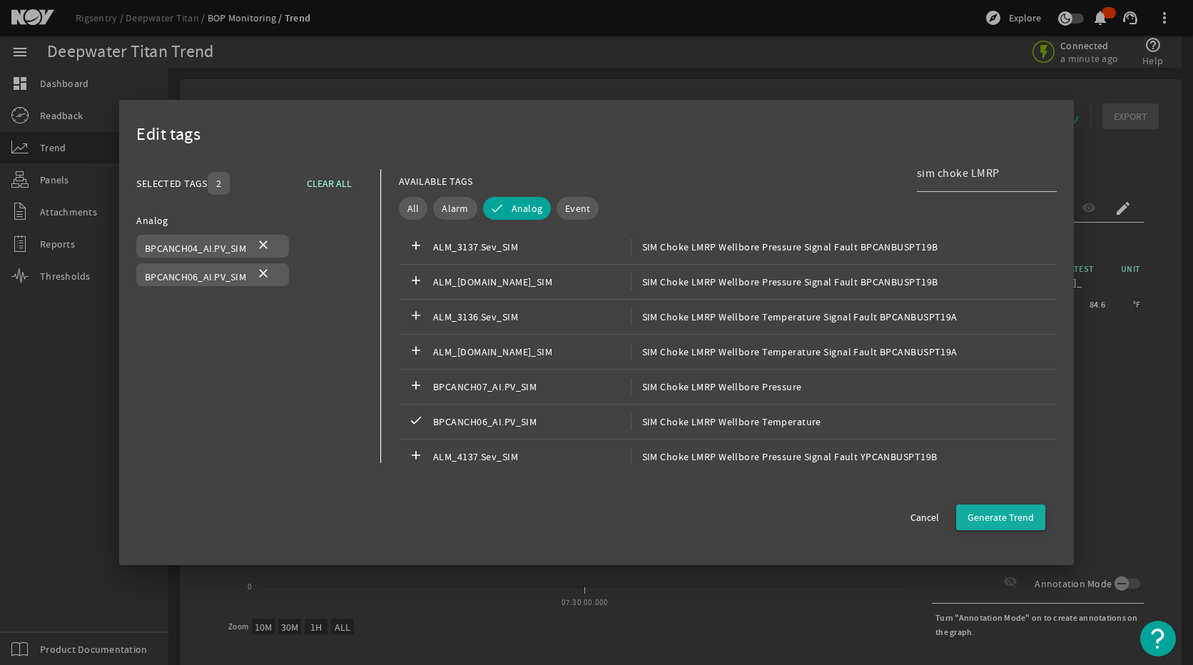
click at [1017, 521] on span "Generate Trend" at bounding box center [1000, 517] width 66 height 14
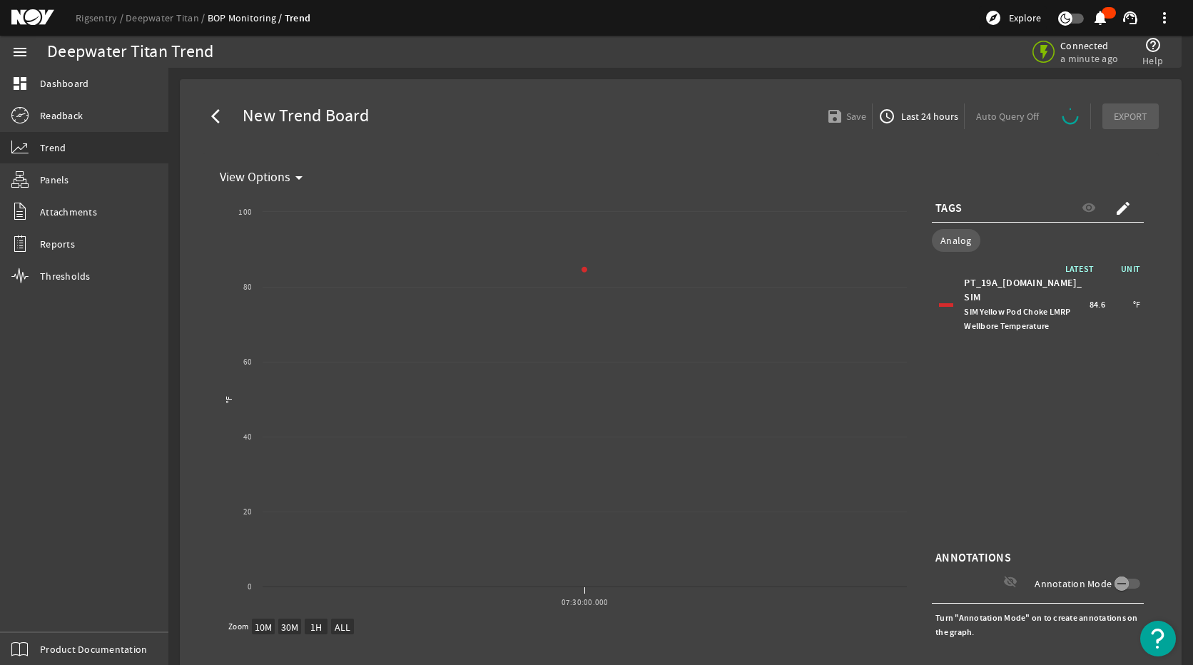
click at [930, 119] on span "Last 24 hours" at bounding box center [928, 116] width 60 height 14
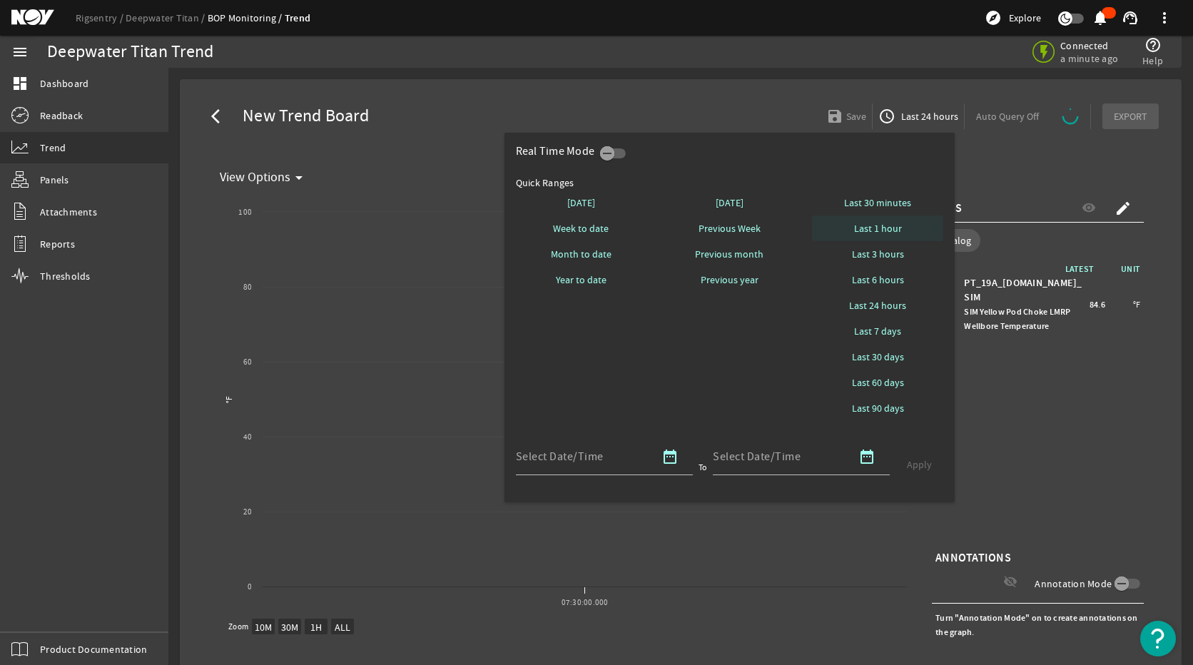
click at [894, 232] on span "Last 1 hour" at bounding box center [878, 228] width 48 height 14
select select "10M"
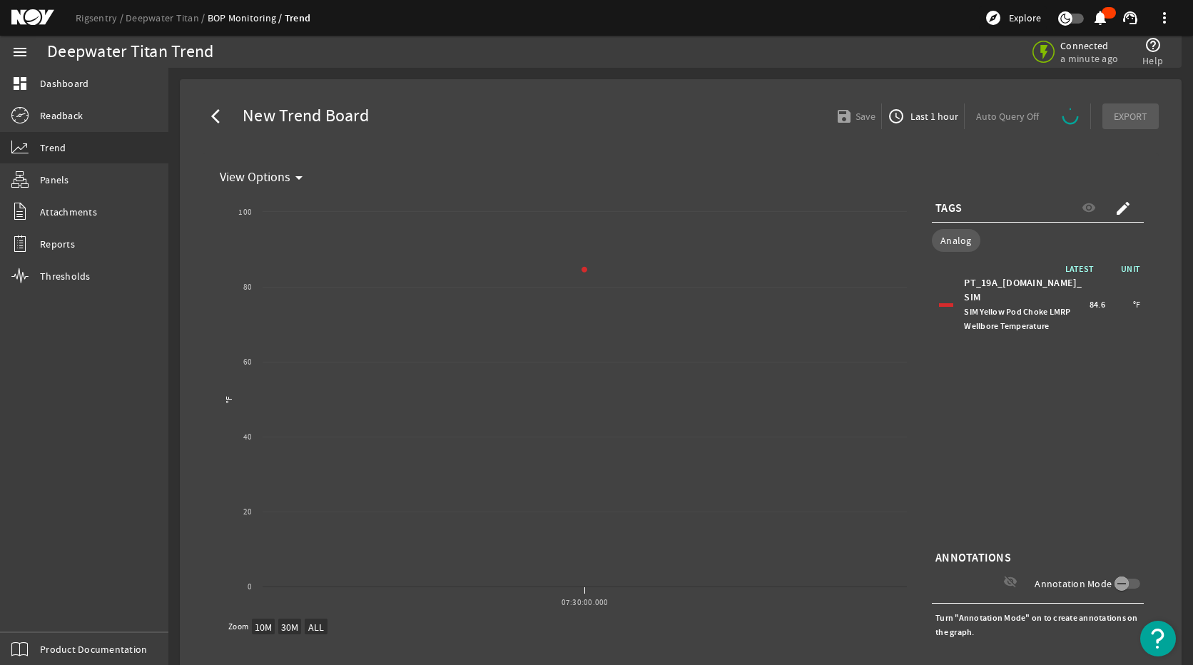
click at [992, 442] on div "LATEST UNIT PT_19A_[DOMAIN_NAME]_SIM SIM Yellow Pod Choke LMRP Wellbore Tempera…" at bounding box center [1038, 404] width 212 height 285
click at [220, 121] on mat-icon "arrow_back_ios" at bounding box center [219, 116] width 17 height 17
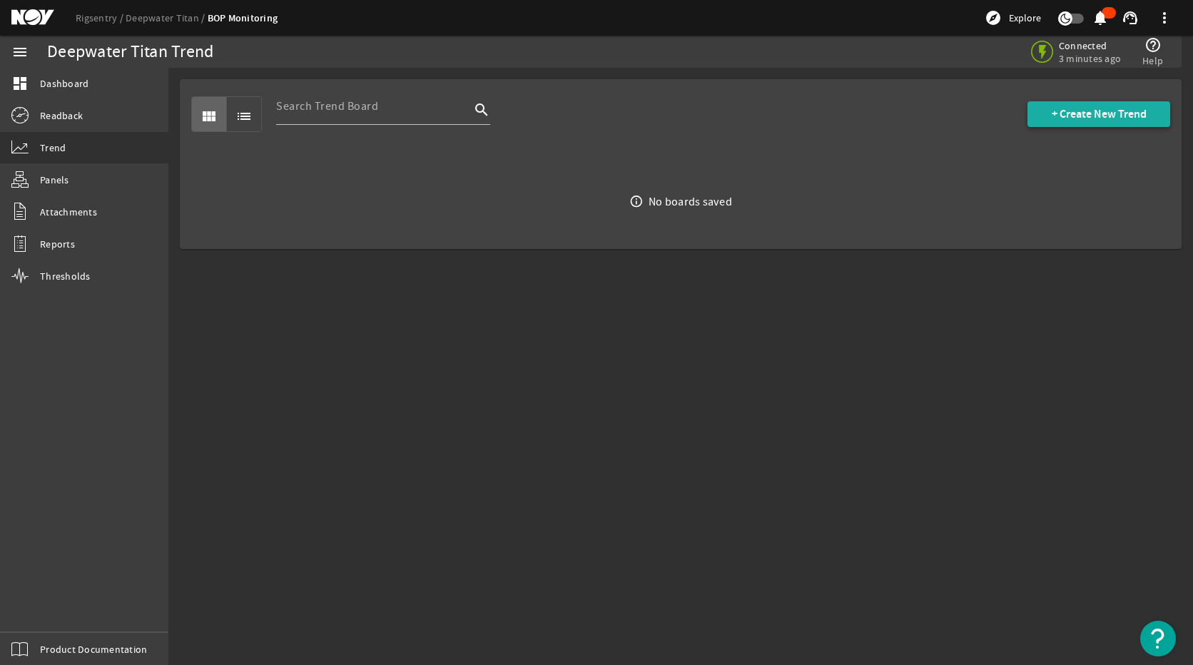
click at [1084, 118] on span "+ Create New Trend" at bounding box center [1099, 114] width 95 height 14
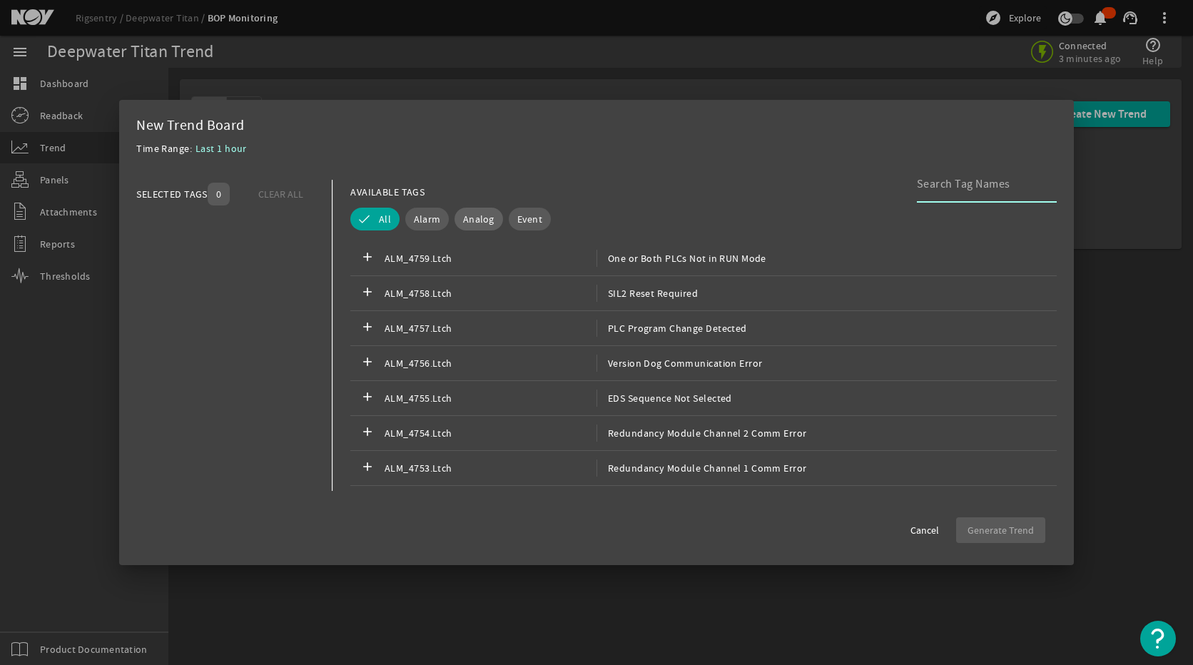
click at [473, 213] on span "Analog" at bounding box center [478, 219] width 31 height 14
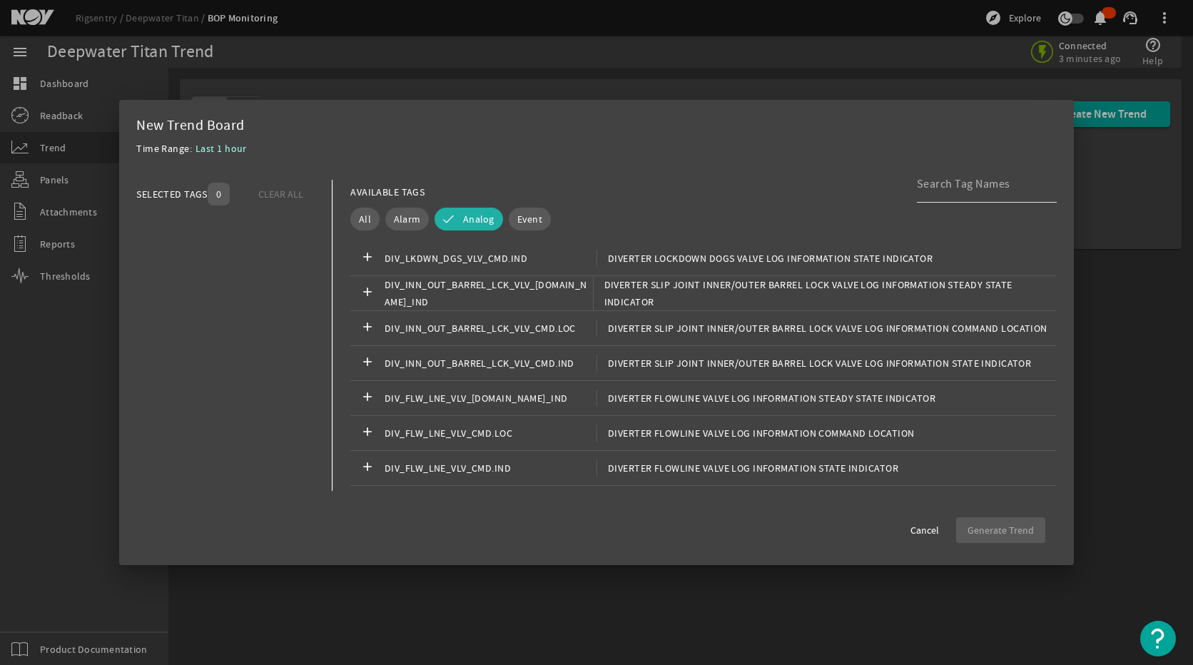
click at [967, 189] on input at bounding box center [981, 183] width 128 height 17
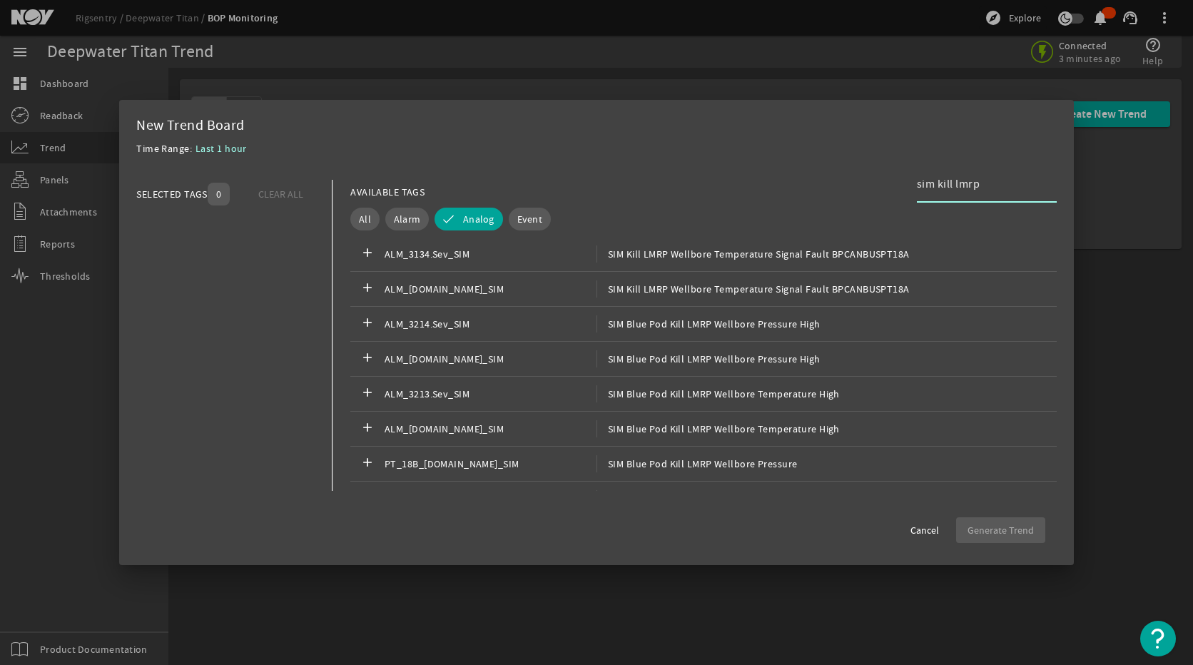
scroll to position [285, 0]
click at [748, 462] on span "SIM Blue Pod Kill LMRP Wellbore Temperature" at bounding box center [706, 462] width 220 height 17
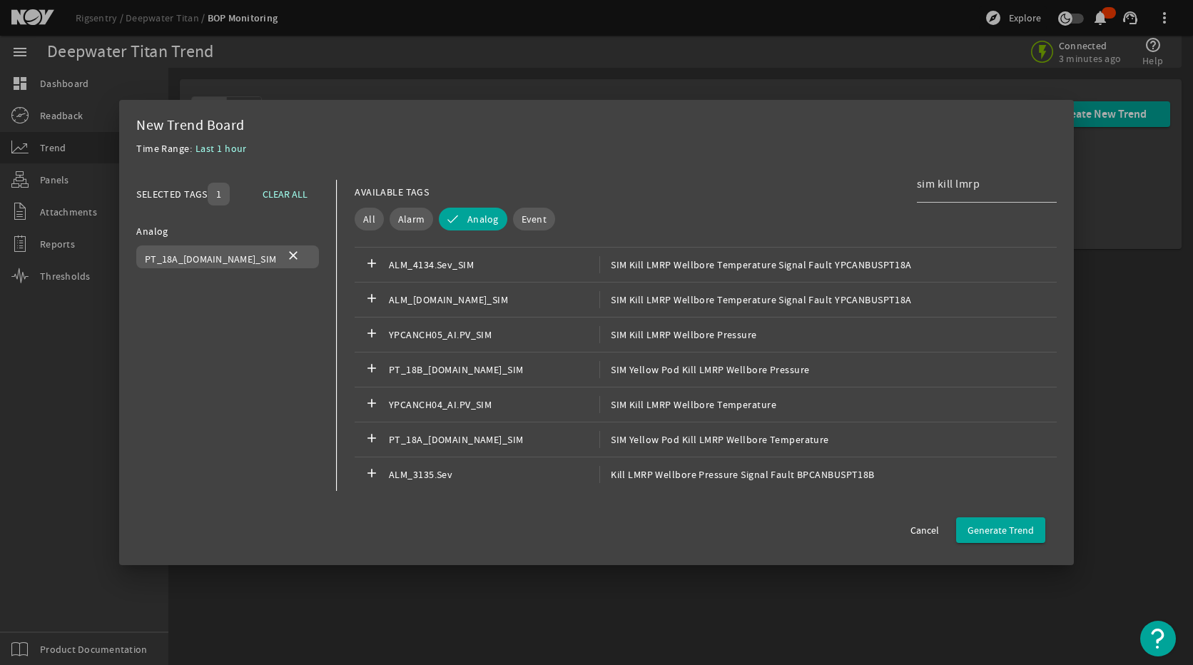
scroll to position [927, 0]
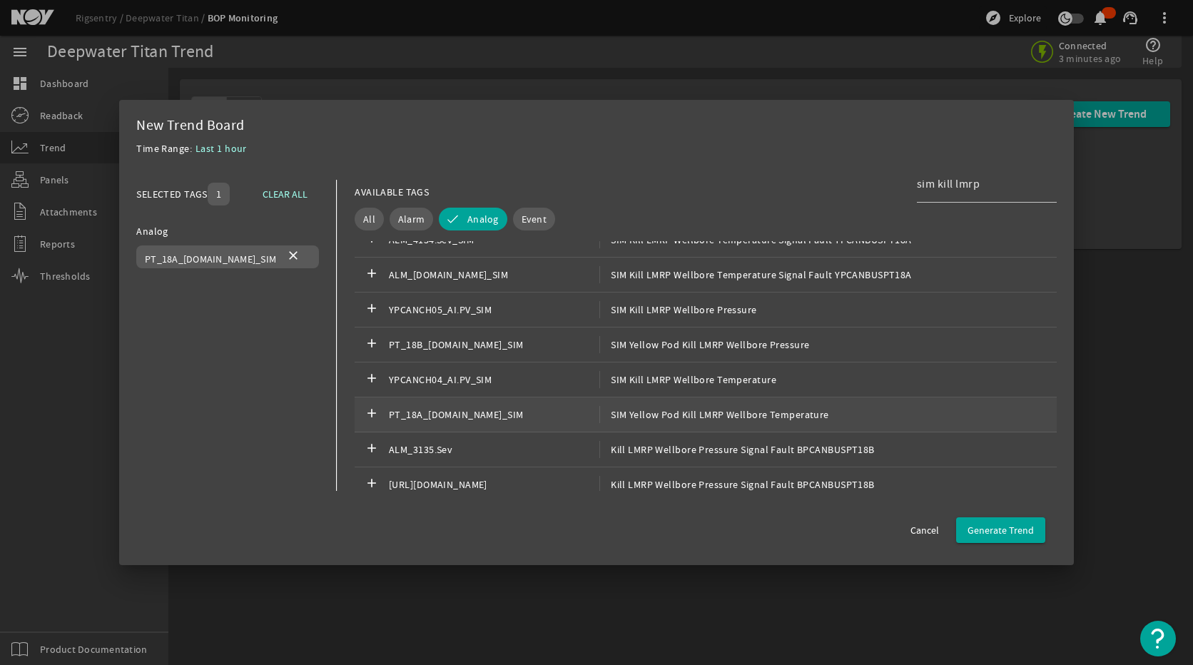
click at [779, 416] on span "SIM Yellow Pod Kill LMRP Wellbore Temperature" at bounding box center [714, 414] width 230 height 17
click at [363, 412] on mat-icon "check" at bounding box center [371, 414] width 17 height 17
click at [955, 184] on input "sim kill lmrp" at bounding box center [981, 183] width 128 height 17
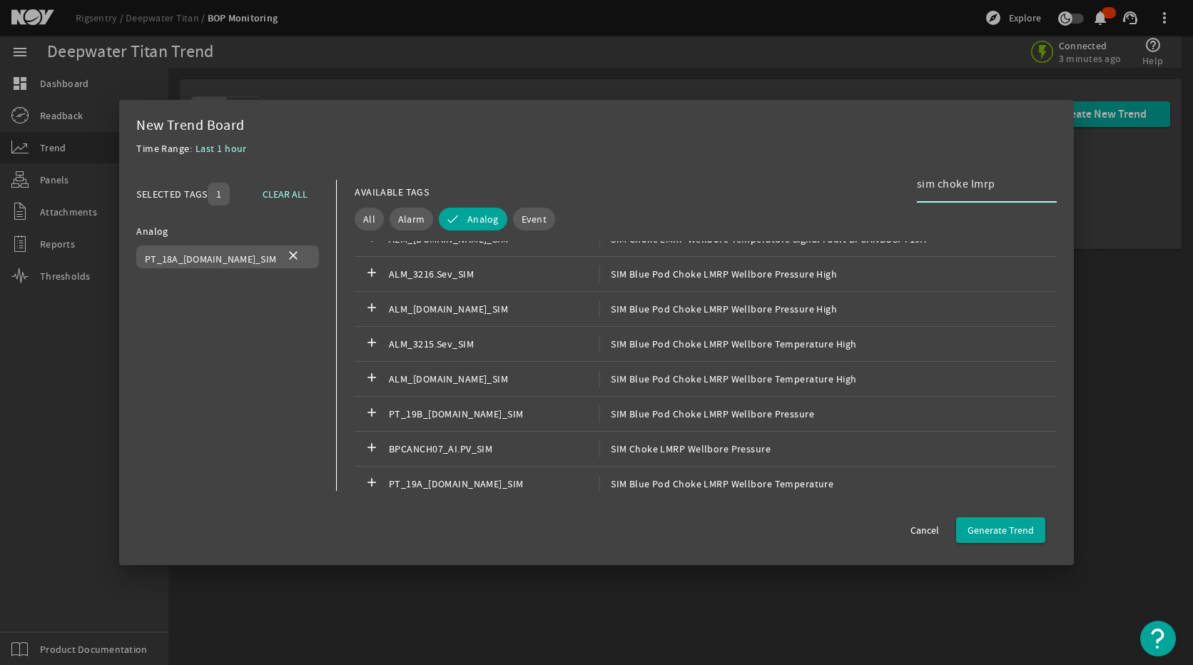
scroll to position [357, 0]
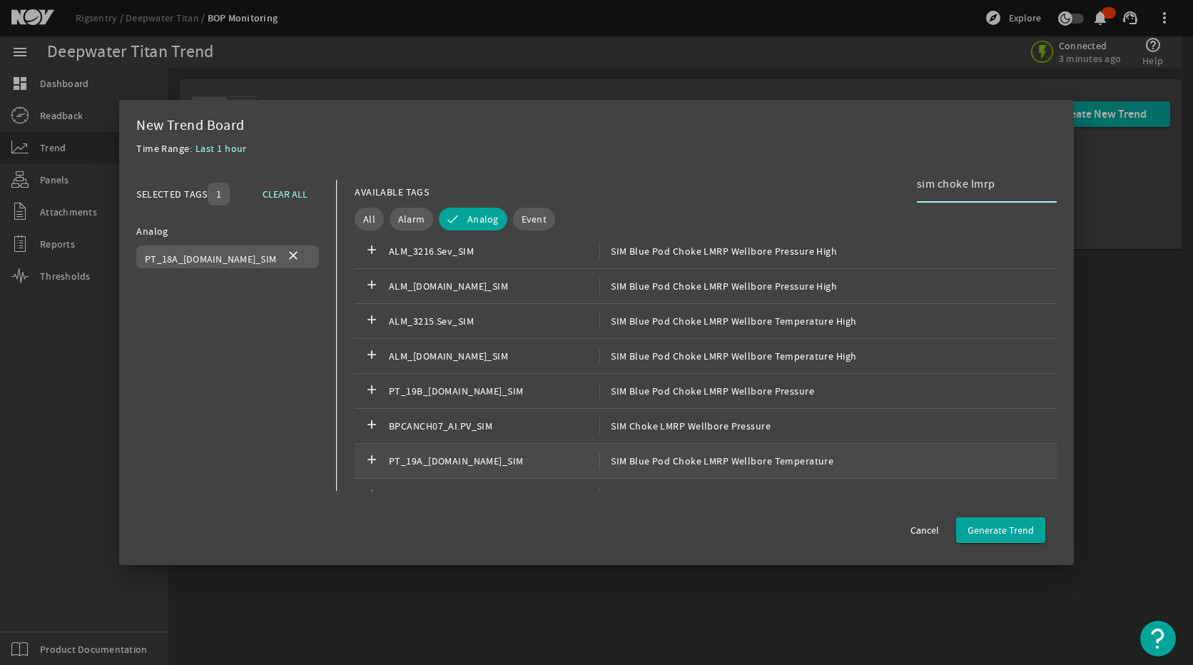
type input "sim choke lmrp"
click at [668, 463] on span "SIM Blue Pod Choke LMRP Wellbore Temperature" at bounding box center [716, 460] width 234 height 17
click at [988, 521] on span "button" at bounding box center [1000, 530] width 89 height 34
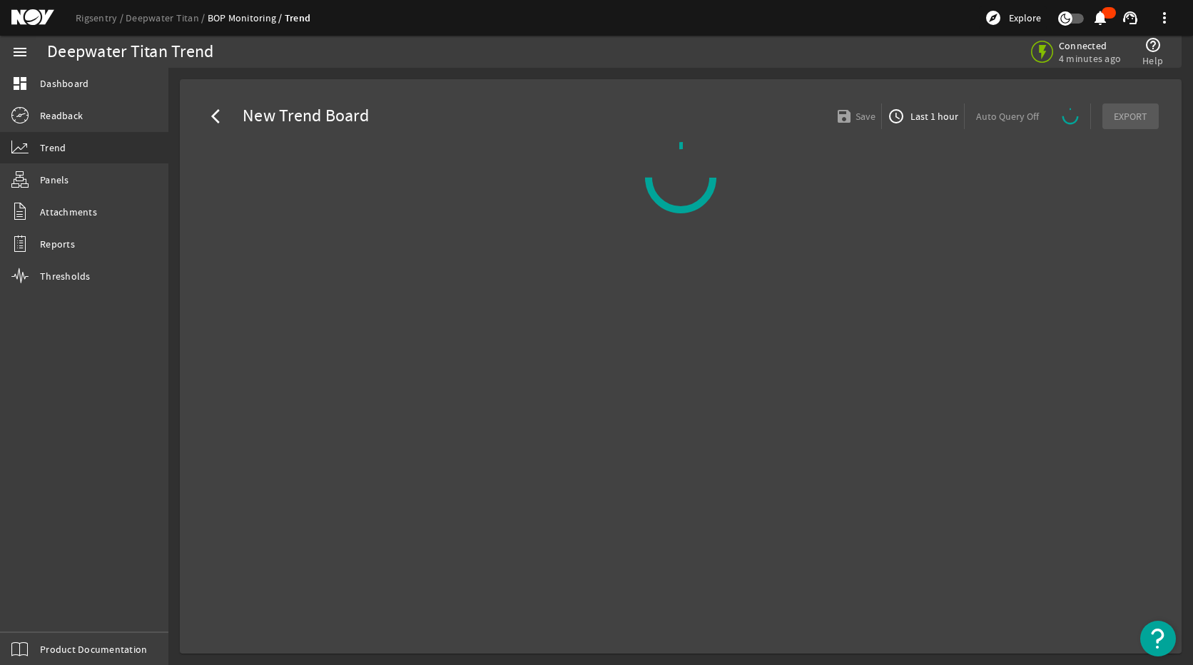
drag, startPoint x: 950, startPoint y: 502, endPoint x: 582, endPoint y: 463, distance: 369.5
click at [582, 463] on mat-card "arrow_back_ios New Trend Board save Save access_time Last 1 hour Auto Query Off…" at bounding box center [681, 366] width 1002 height 574
click at [904, 106] on span "button" at bounding box center [923, 116] width 82 height 34
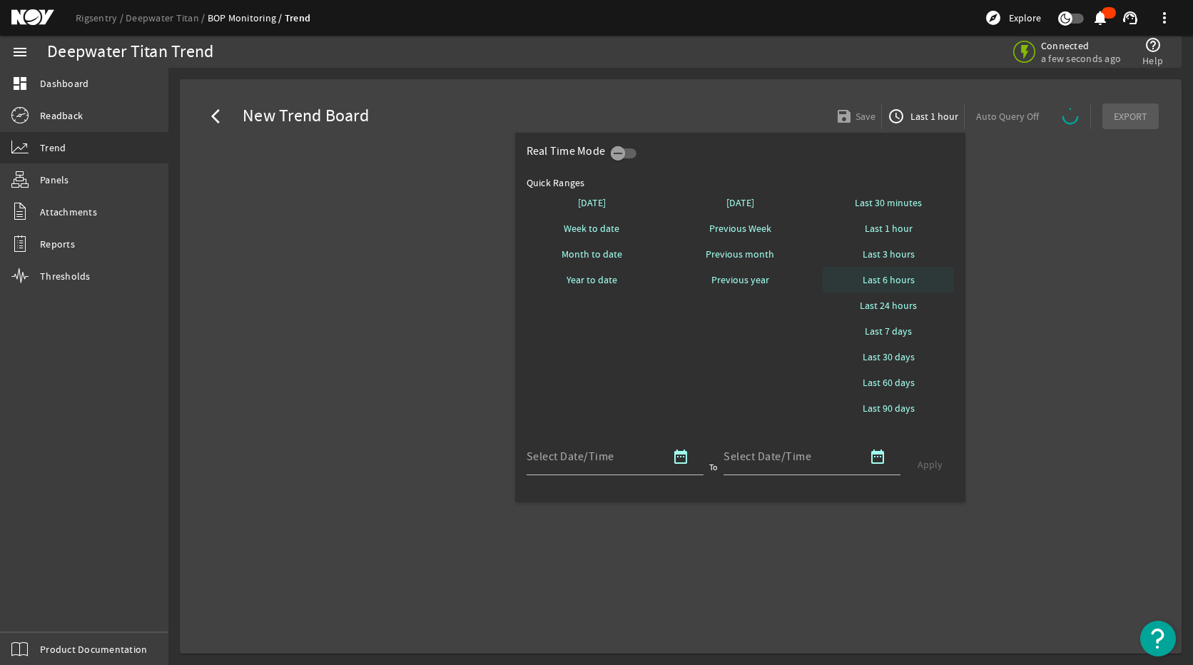
click at [898, 280] on span "Last 6 hours" at bounding box center [889, 280] width 52 height 14
click at [1034, 278] on div at bounding box center [596, 332] width 1193 height 665
